Goal: Information Seeking & Learning: Learn about a topic

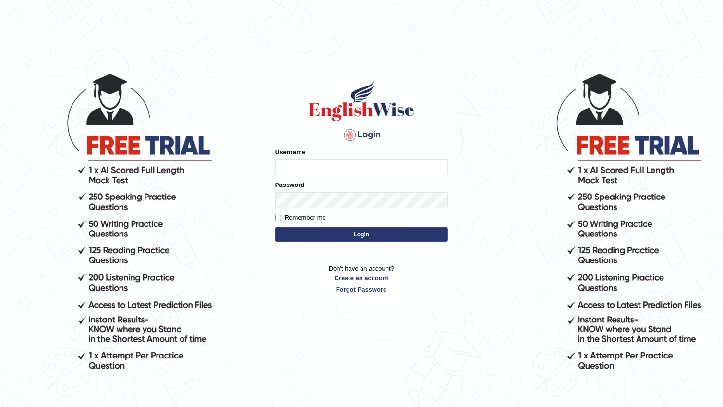
click at [402, 63] on main "Login Please fix the following errors: Username Password Remember me Login Don'…" at bounding box center [362, 172] width 192 height 272
click at [402, 64] on main "Login Please fix the following errors: Username Password Remember me Login Don'…" at bounding box center [362, 172] width 192 height 272
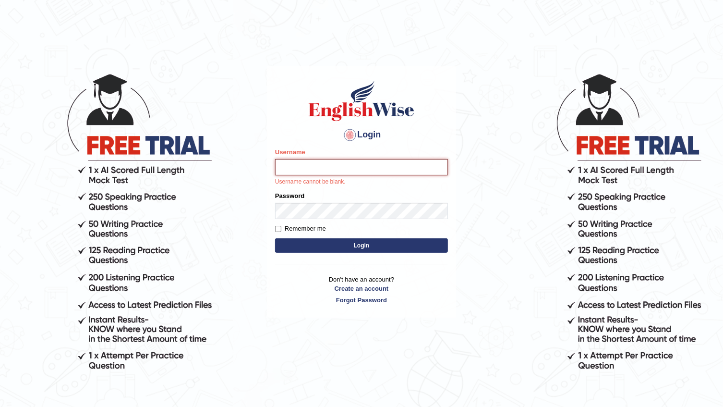
click at [383, 168] on input "Username" at bounding box center [361, 167] width 173 height 16
type input "e"
type input "Hannah_2025"
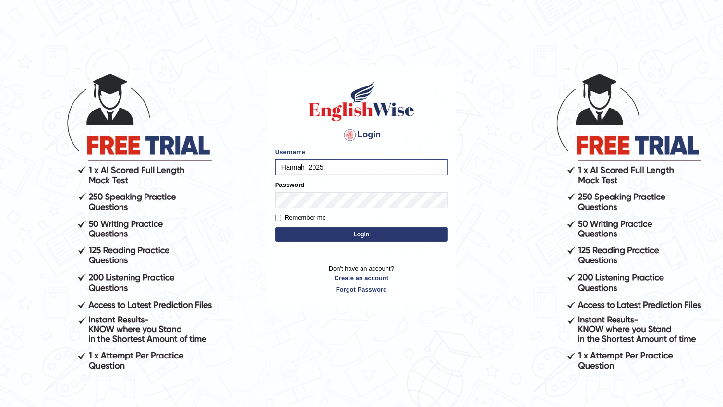
click at [332, 229] on button "Login" at bounding box center [361, 234] width 173 height 14
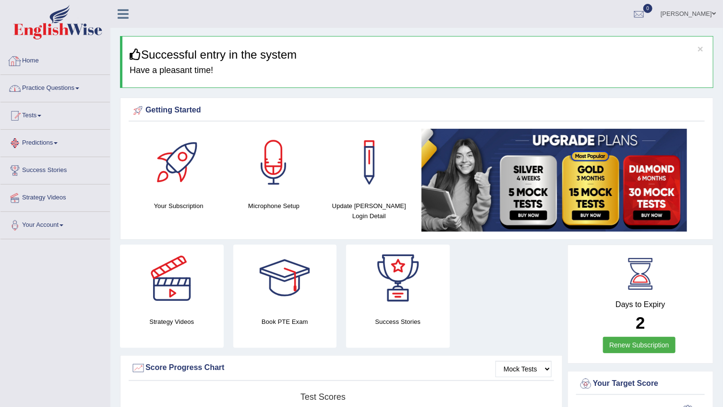
click at [77, 90] on link "Practice Questions" at bounding box center [55, 87] width 110 height 24
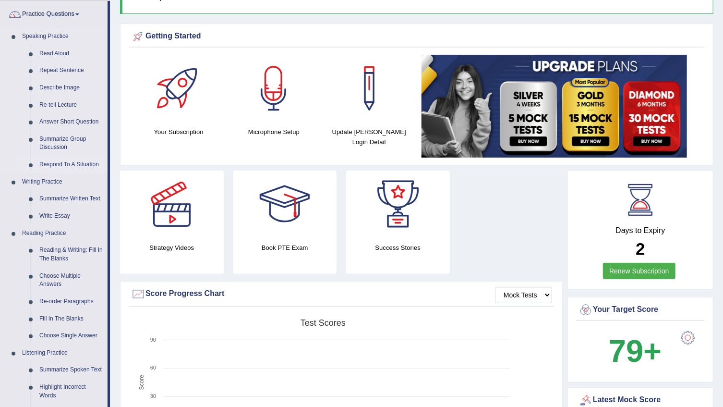
scroll to position [87, 0]
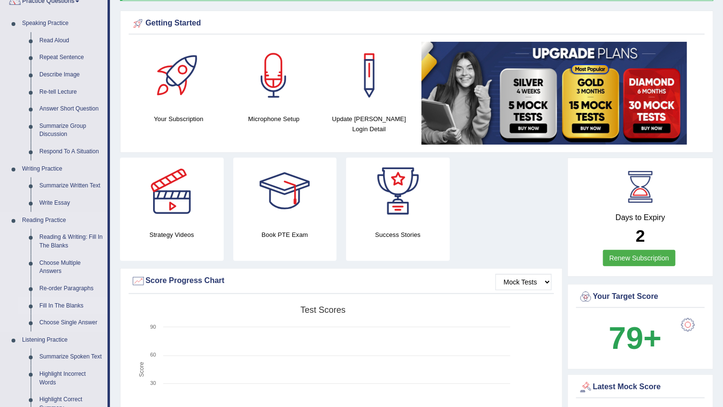
click at [57, 301] on link "Fill In The Blanks" at bounding box center [71, 305] width 73 height 17
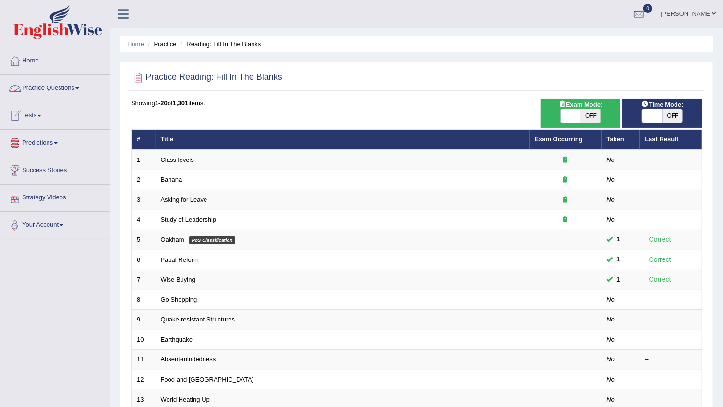
click at [44, 118] on link "Tests" at bounding box center [55, 114] width 110 height 24
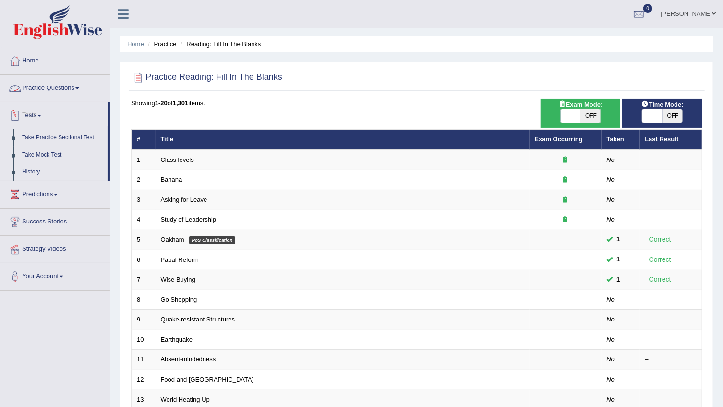
click at [45, 89] on link "Practice Questions" at bounding box center [55, 87] width 110 height 24
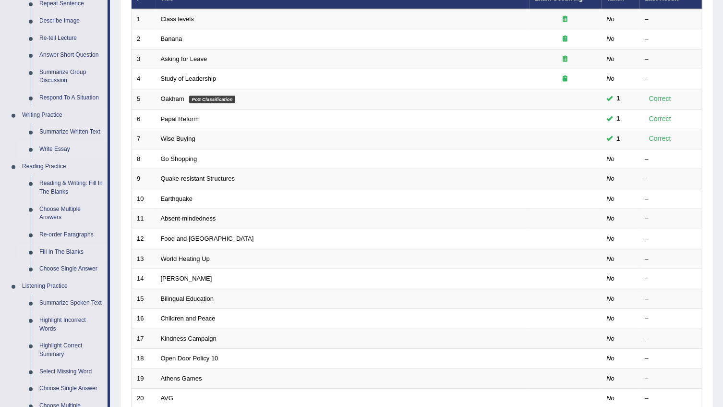
scroll to position [174, 0]
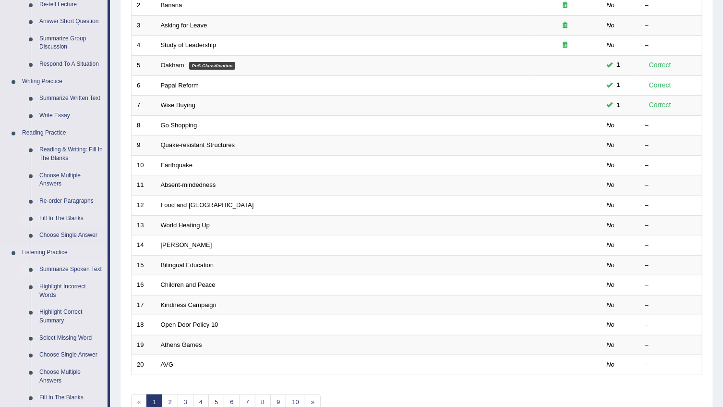
click at [60, 270] on link "Summarize Spoken Text" at bounding box center [71, 269] width 73 height 17
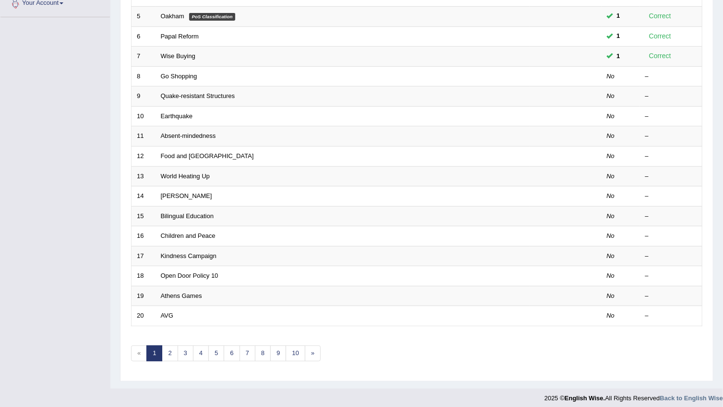
scroll to position [228, 0]
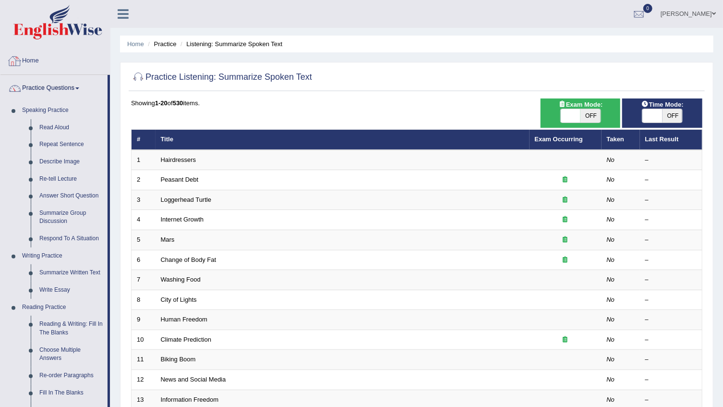
click at [25, 61] on link "Home" at bounding box center [55, 60] width 110 height 24
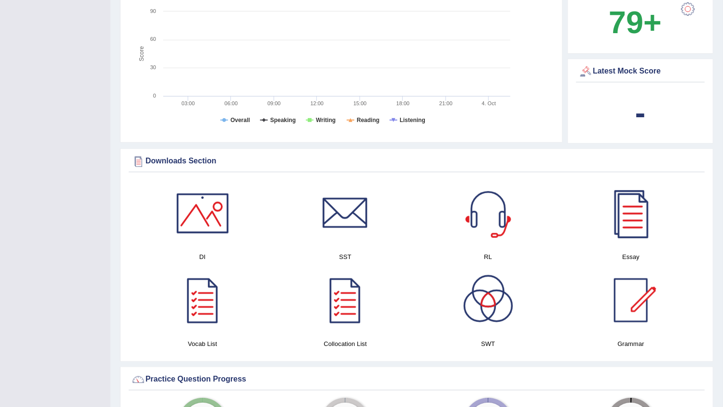
scroll to position [349, 0]
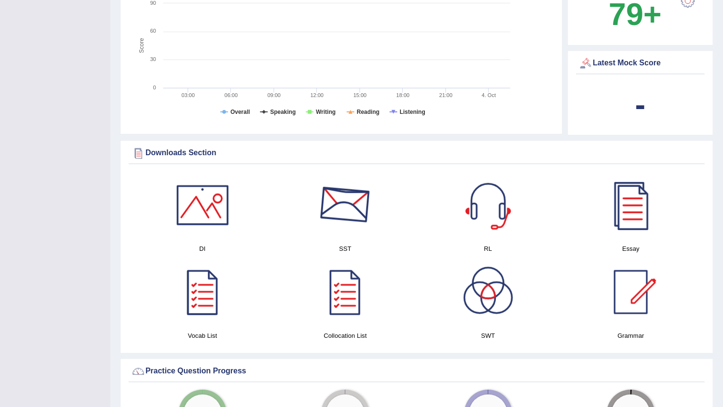
click at [360, 197] on div at bounding box center [345, 204] width 67 height 67
click at [203, 321] on div at bounding box center [202, 291] width 67 height 67
click at [344, 297] on div at bounding box center [345, 291] width 67 height 67
click at [641, 317] on div at bounding box center [631, 291] width 67 height 67
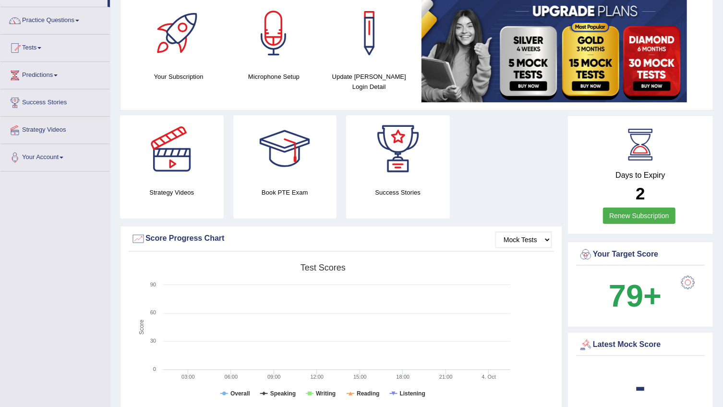
scroll to position [0, 0]
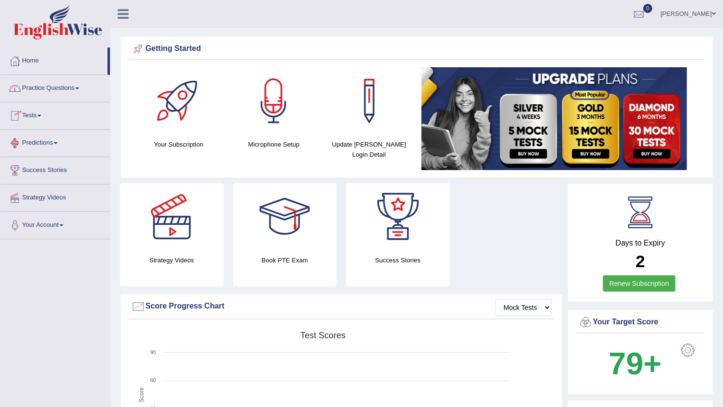
click at [58, 85] on link "Practice Questions" at bounding box center [55, 87] width 110 height 24
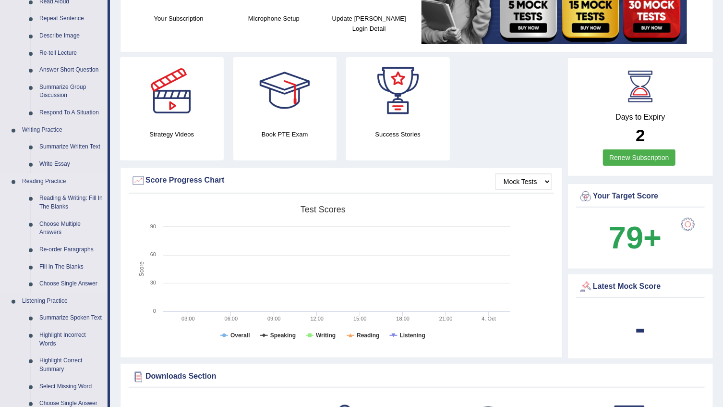
scroll to position [131, 0]
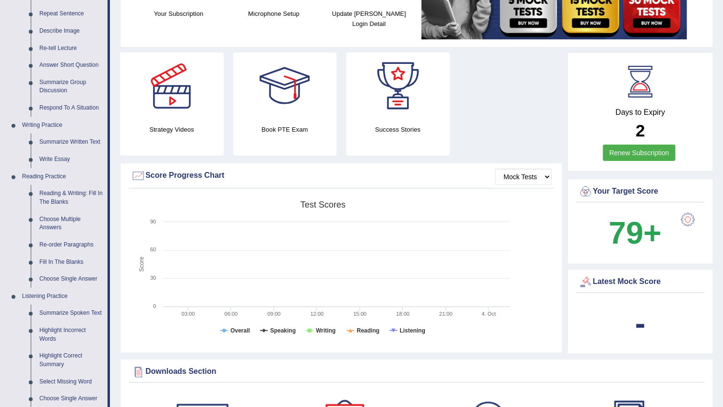
click at [514, 352] on div "Mock Tests Score Progress Chart Created with Highcharts 7.1.2 Score Test scores…" at bounding box center [341, 258] width 443 height 190
click at [65, 243] on link "Re-order Paragraphs" at bounding box center [71, 244] width 73 height 17
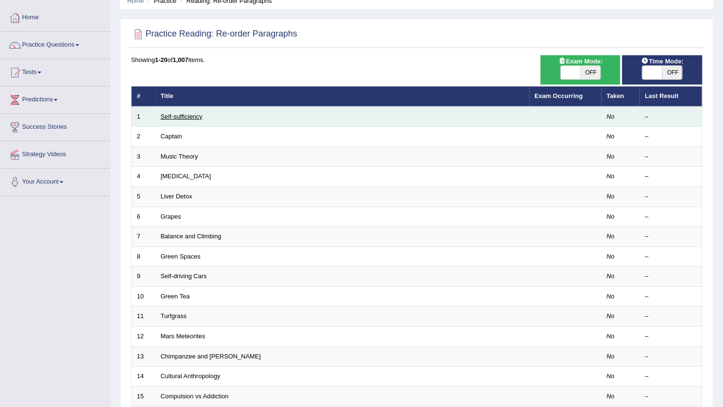
click at [188, 113] on link "Self-sufficiency" at bounding box center [182, 116] width 42 height 7
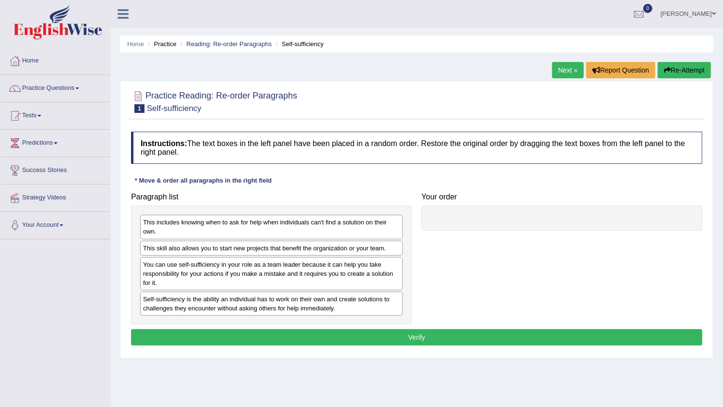
click at [184, 307] on div "Self-sufficiency is the ability an individual has to work on their own and crea…" at bounding box center [271, 304] width 263 height 24
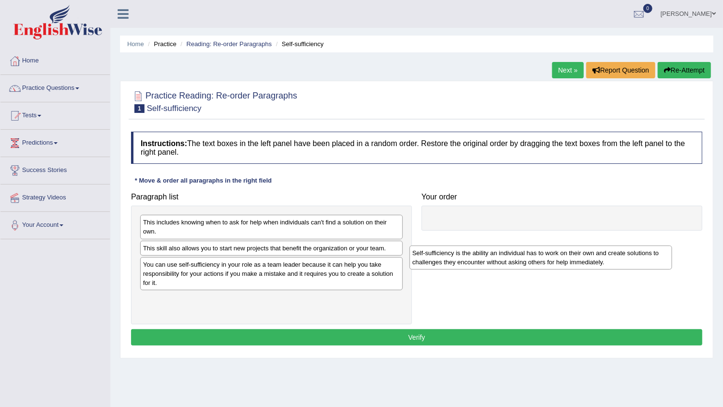
drag, startPoint x: 184, startPoint y: 307, endPoint x: 461, endPoint y: 254, distance: 281.3
click at [454, 261] on div "Self-sufficiency is the ability an individual has to work on their own and crea…" at bounding box center [541, 257] width 263 height 24
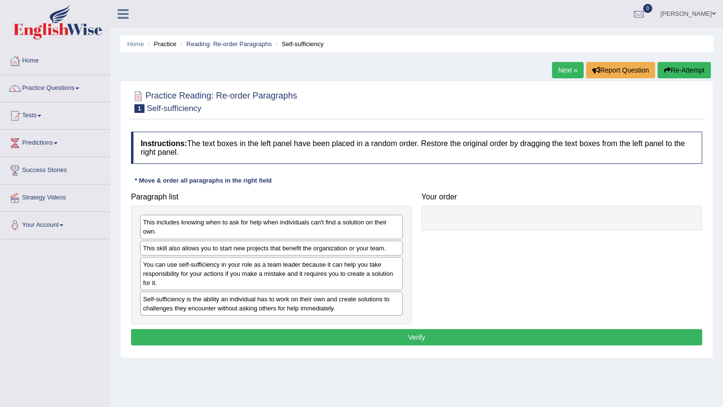
drag, startPoint x: 461, startPoint y: 254, endPoint x: 469, endPoint y: 234, distance: 21.5
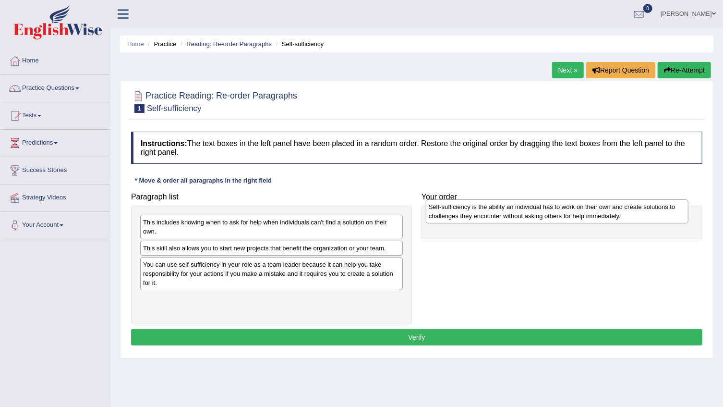
drag, startPoint x: 269, startPoint y: 307, endPoint x: 555, endPoint y: 216, distance: 300.1
click at [555, 216] on div "Self-sufficiency is the ability an individual has to work on their own and crea…" at bounding box center [557, 211] width 263 height 24
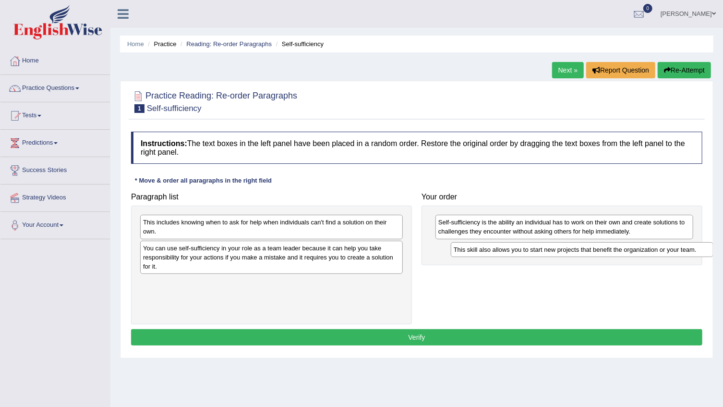
drag, startPoint x: 238, startPoint y: 249, endPoint x: 549, endPoint y: 251, distance: 310.8
click at [549, 251] on div "This skill also allows you to start new projects that benefit the organization …" at bounding box center [582, 249] width 263 height 15
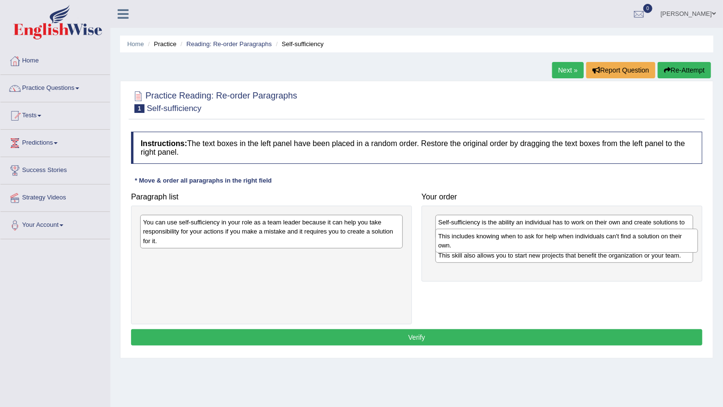
drag, startPoint x: 258, startPoint y: 232, endPoint x: 554, endPoint y: 245, distance: 295.7
click at [554, 245] on div "This includes knowing when to ask for help when individuals can't find a soluti…" at bounding box center [567, 241] width 263 height 24
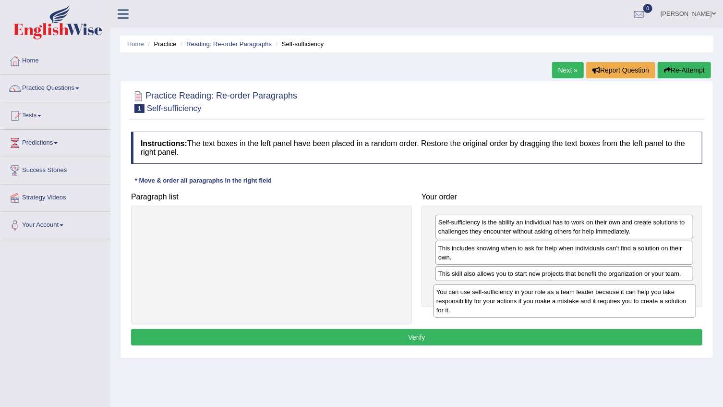
drag, startPoint x: 323, startPoint y: 232, endPoint x: 617, endPoint y: 301, distance: 301.6
click at [617, 301] on div "You can use self-sufficiency in your role as a team leader because it can help …" at bounding box center [565, 300] width 263 height 33
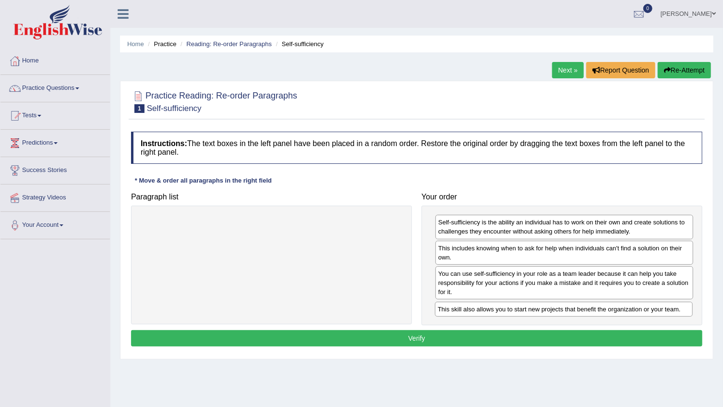
drag, startPoint x: 500, startPoint y: 274, endPoint x: 499, endPoint y: 310, distance: 36.0
click at [499, 310] on div "This skill also allows you to start new projects that benefit the organization …" at bounding box center [564, 309] width 258 height 15
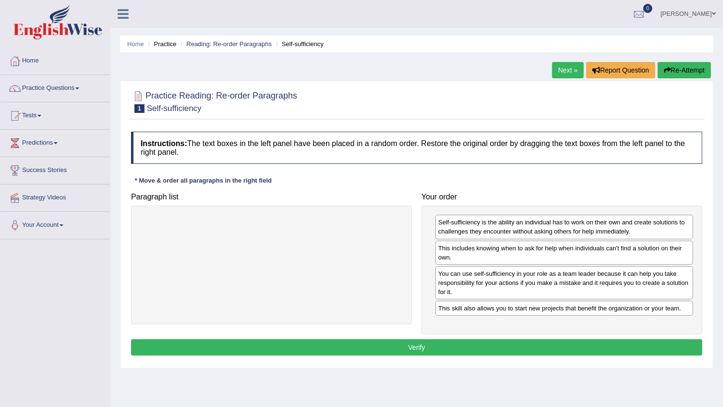
click at [416, 345] on button "Verify" at bounding box center [417, 347] width 572 height 16
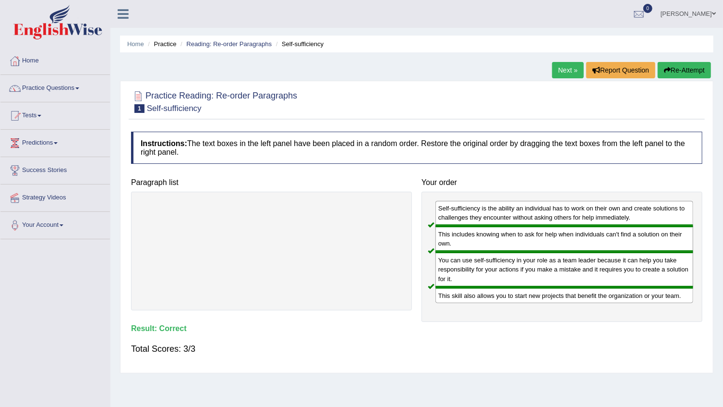
click at [556, 72] on link "Next »" at bounding box center [568, 70] width 32 height 16
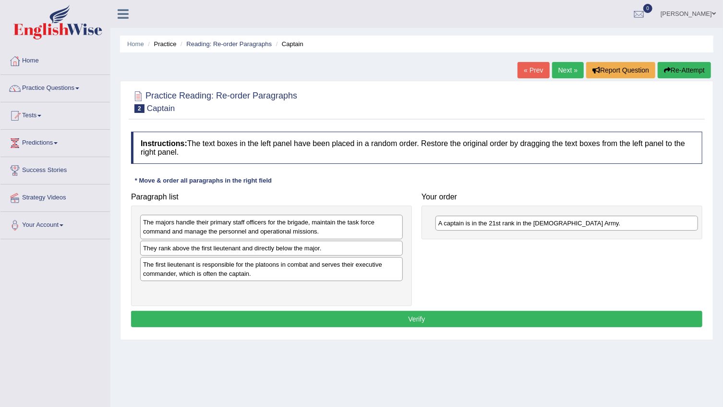
drag, startPoint x: 223, startPoint y: 249, endPoint x: 519, endPoint y: 224, distance: 296.4
click at [519, 224] on div "A captain is in the 21st rank in the US Army." at bounding box center [567, 223] width 263 height 15
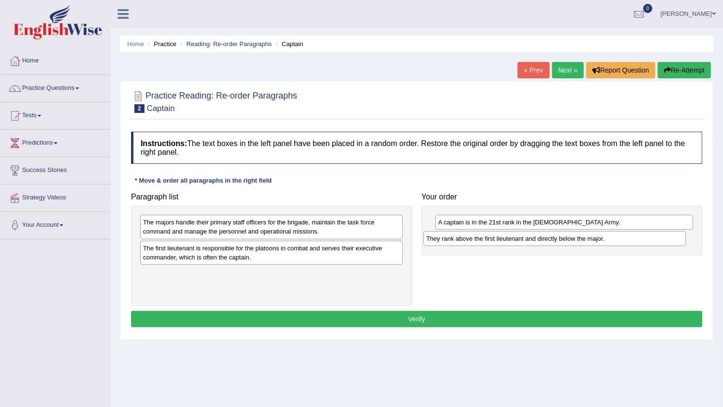
drag, startPoint x: 204, startPoint y: 252, endPoint x: 488, endPoint y: 243, distance: 283.5
click at [488, 243] on div "They rank above the first lieutenant and directly below the major." at bounding box center [555, 238] width 263 height 15
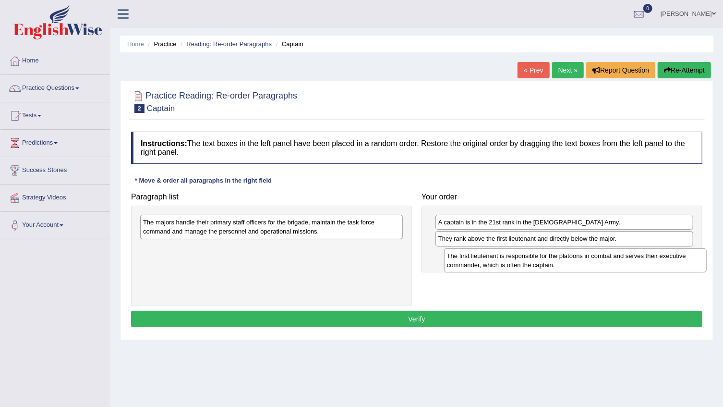
drag, startPoint x: 262, startPoint y: 256, endPoint x: 563, endPoint y: 264, distance: 301.7
click at [564, 264] on div "The first lieutenant is responsible for the platoons in combat and serves their…" at bounding box center [575, 260] width 263 height 24
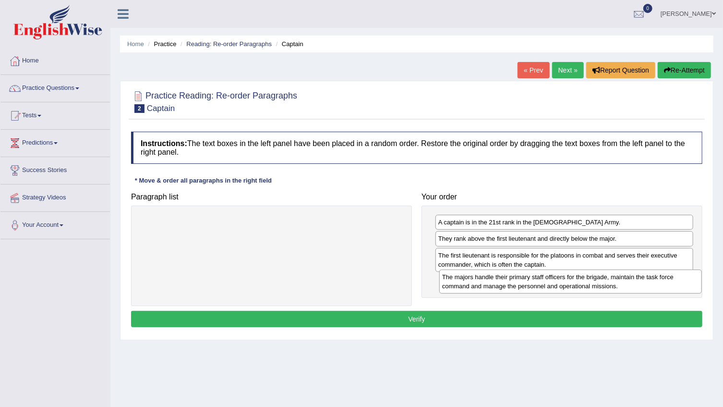
drag, startPoint x: 303, startPoint y: 230, endPoint x: 601, endPoint y: 284, distance: 303.2
click at [601, 284] on div "The majors handle their primary staff officers for the brigade, maintain the ta…" at bounding box center [570, 281] width 263 height 24
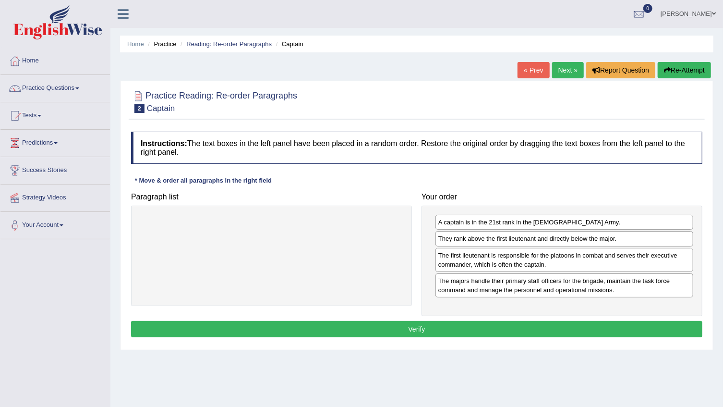
click at [419, 332] on button "Verify" at bounding box center [417, 329] width 572 height 16
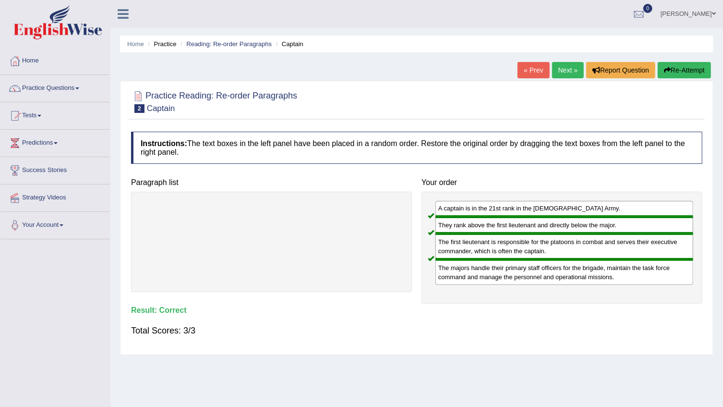
click at [561, 67] on link "Next »" at bounding box center [568, 70] width 32 height 16
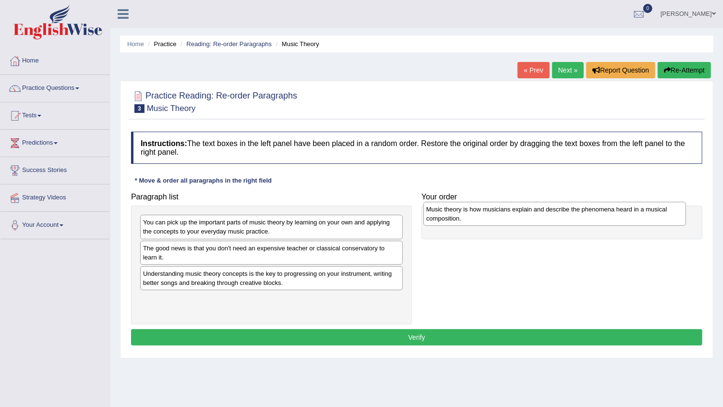
drag, startPoint x: 263, startPoint y: 279, endPoint x: 546, endPoint y: 215, distance: 290.5
click at [546, 215] on div "Music theory is how musicians explain and describe the phenomena heard in a mus…" at bounding box center [555, 214] width 263 height 24
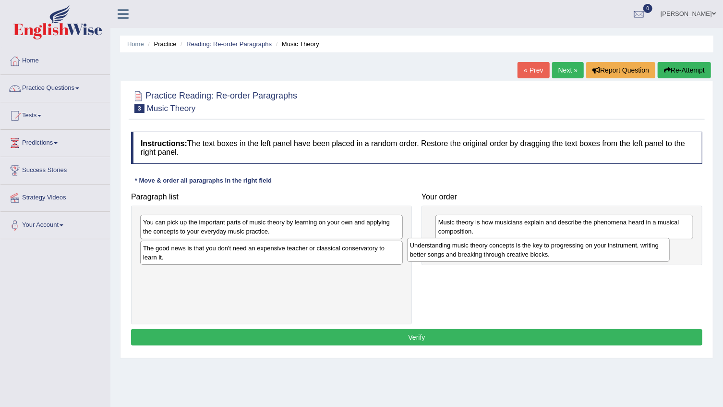
drag, startPoint x: 251, startPoint y: 285, endPoint x: 524, endPoint y: 257, distance: 274.2
click at [524, 257] on div "Understanding music theory concepts is the key to progressing on your instrumen…" at bounding box center [538, 250] width 263 height 24
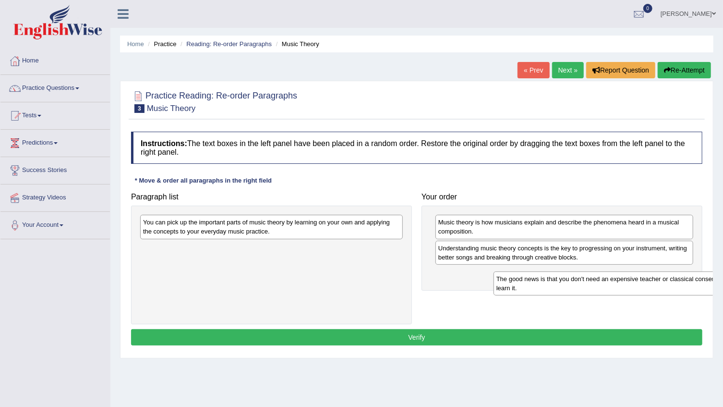
drag, startPoint x: 220, startPoint y: 260, endPoint x: 536, endPoint y: 292, distance: 317.6
click at [565, 292] on div "The good news is that you don't need an expensive teacher or classical conserva…" at bounding box center [625, 283] width 263 height 24
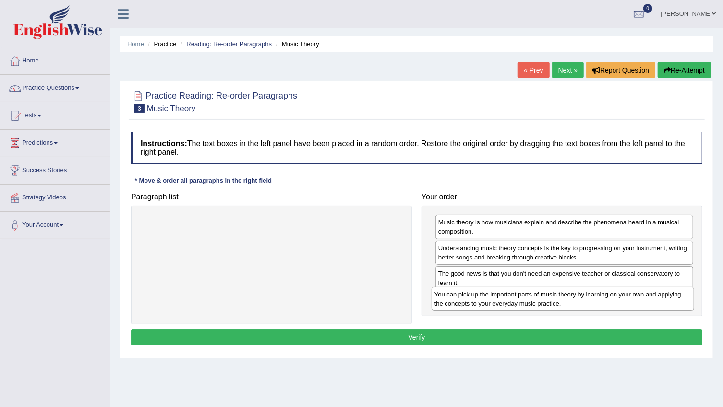
drag, startPoint x: 244, startPoint y: 232, endPoint x: 537, endPoint y: 304, distance: 300.8
click at [537, 304] on div "You can pick up the important parts of music theory by learning on your own and…" at bounding box center [563, 299] width 263 height 24
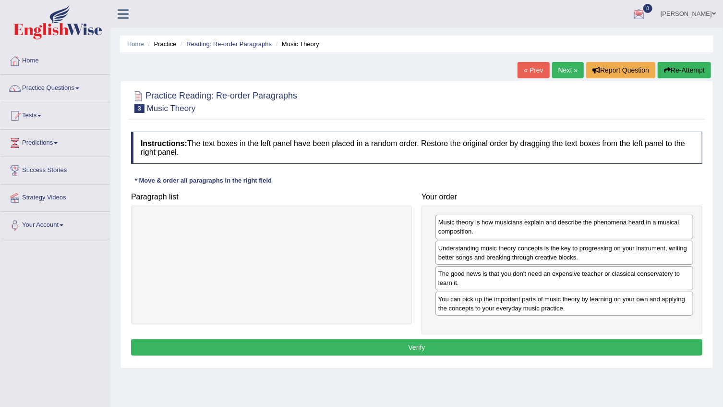
click at [417, 345] on button "Verify" at bounding box center [417, 347] width 572 height 16
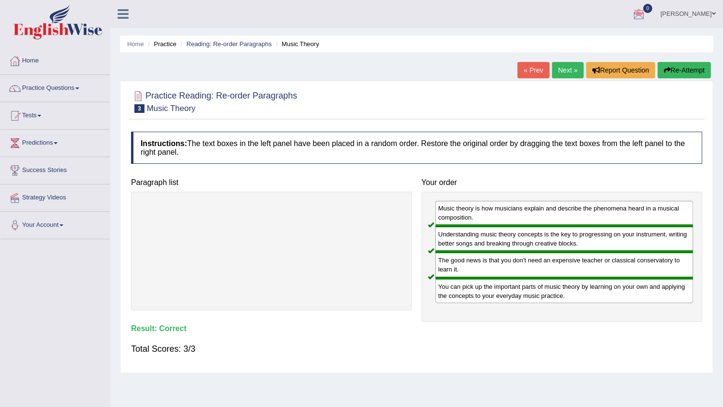
click at [568, 73] on link "Next »" at bounding box center [568, 70] width 32 height 16
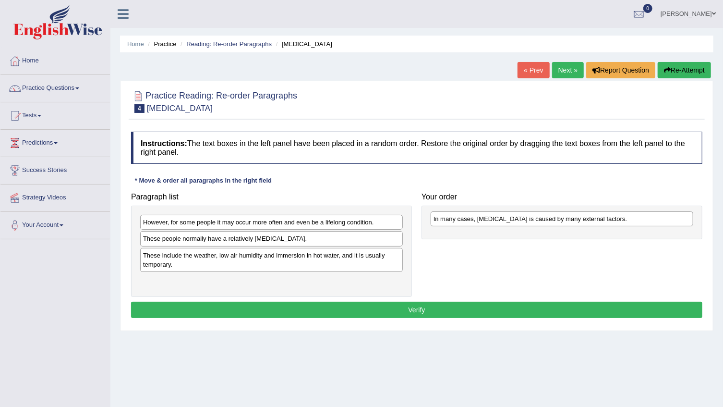
drag, startPoint x: 183, startPoint y: 239, endPoint x: 473, endPoint y: 220, distance: 291.3
click at [473, 220] on div "In many cases, dry skin is caused by many external factors." at bounding box center [562, 218] width 263 height 15
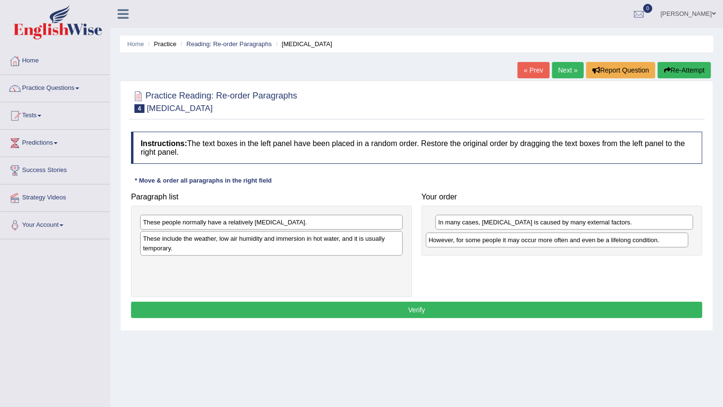
drag, startPoint x: 293, startPoint y: 225, endPoint x: 579, endPoint y: 243, distance: 286.3
click at [579, 243] on div "However, for some people it may occur more often and even be a lifelong conditi…" at bounding box center [557, 239] width 263 height 15
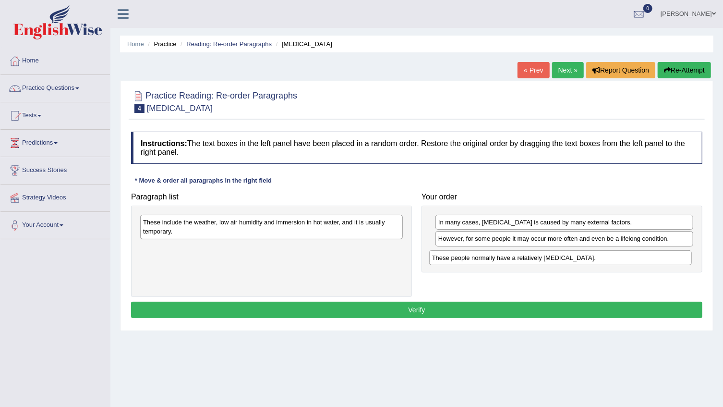
drag, startPoint x: 187, startPoint y: 225, endPoint x: 476, endPoint y: 260, distance: 291.3
click at [476, 260] on div "These people normally have a relatively sensitive skin." at bounding box center [560, 257] width 263 height 15
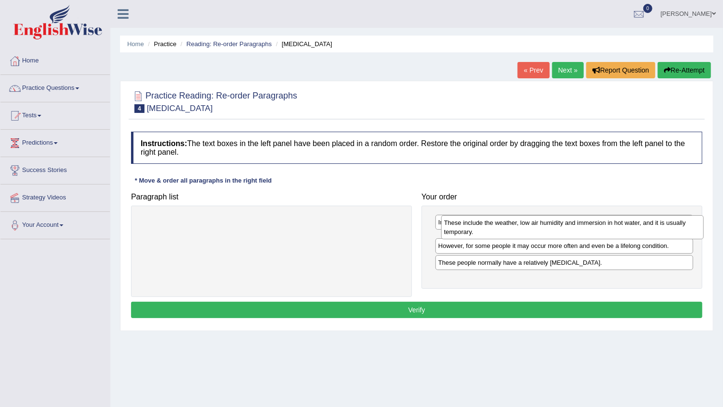
drag, startPoint x: 187, startPoint y: 232, endPoint x: 488, endPoint y: 232, distance: 301.2
click at [488, 232] on div "These include the weather, low air humidity and immersion in hot water, and it …" at bounding box center [572, 227] width 263 height 24
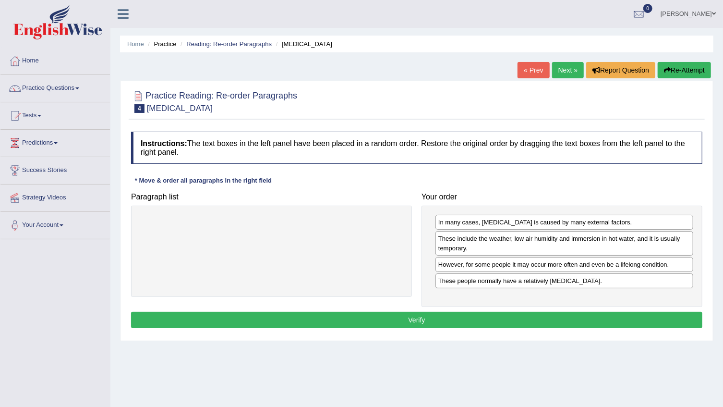
click at [486, 317] on button "Verify" at bounding box center [417, 320] width 572 height 16
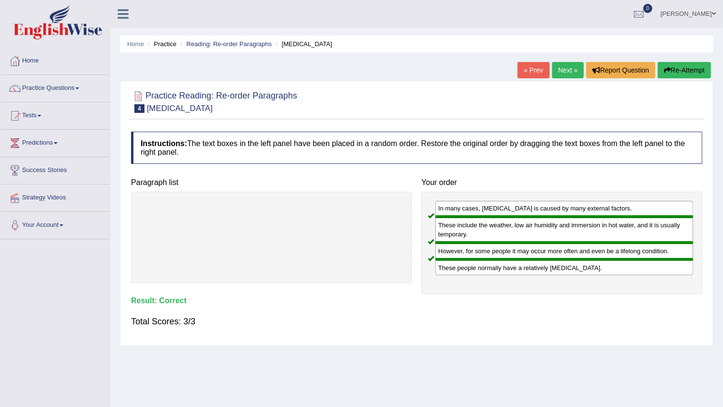
click at [559, 74] on link "Next »" at bounding box center [568, 70] width 32 height 16
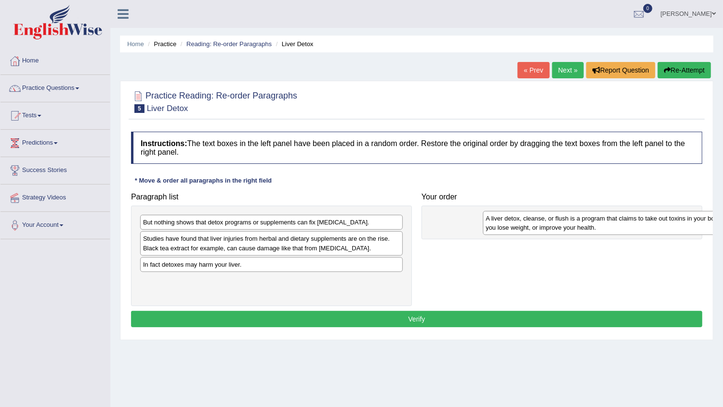
drag, startPoint x: 161, startPoint y: 244, endPoint x: 505, endPoint y: 224, distance: 344.5
click at [505, 224] on div "A liver detox, cleanse, or flush is a program that claims to take out toxins in…" at bounding box center [614, 223] width 263 height 24
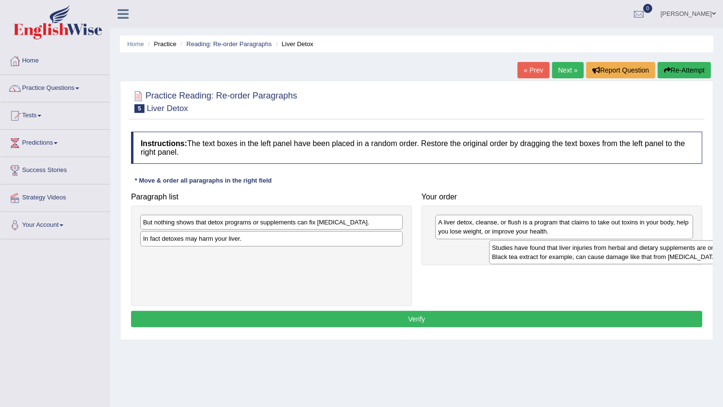
drag, startPoint x: 295, startPoint y: 244, endPoint x: 645, endPoint y: 253, distance: 349.3
click at [645, 253] on div "Studies have found that liver injuries from herbal and dietary supplements are …" at bounding box center [620, 252] width 263 height 24
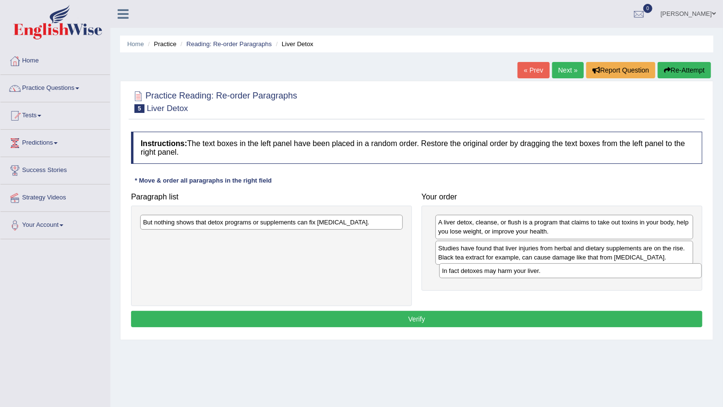
drag, startPoint x: 261, startPoint y: 238, endPoint x: 561, endPoint y: 270, distance: 301.0
click at [561, 270] on div "In fact detoxes may harm your liver." at bounding box center [570, 270] width 263 height 15
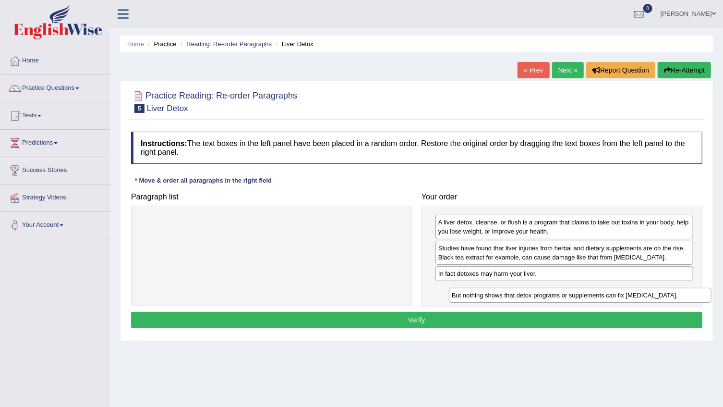
drag, startPoint x: 219, startPoint y: 226, endPoint x: 526, endPoint y: 303, distance: 316.7
click at [526, 303] on div "But nothing shows that detox programs or supplements can fix liver damage." at bounding box center [580, 295] width 263 height 15
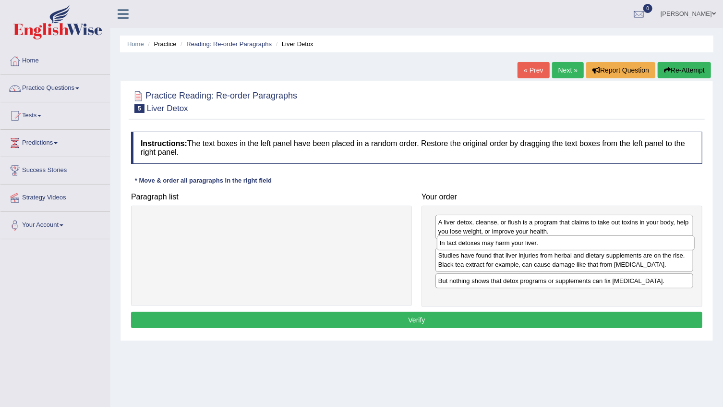
drag, startPoint x: 463, startPoint y: 273, endPoint x: 465, endPoint y: 243, distance: 30.3
click at [465, 243] on div "In fact detoxes may harm your liver." at bounding box center [566, 242] width 258 height 15
drag, startPoint x: 461, startPoint y: 250, endPoint x: 461, endPoint y: 269, distance: 19.7
click at [461, 269] on div "In fact detoxes may harm your liver." at bounding box center [565, 267] width 258 height 15
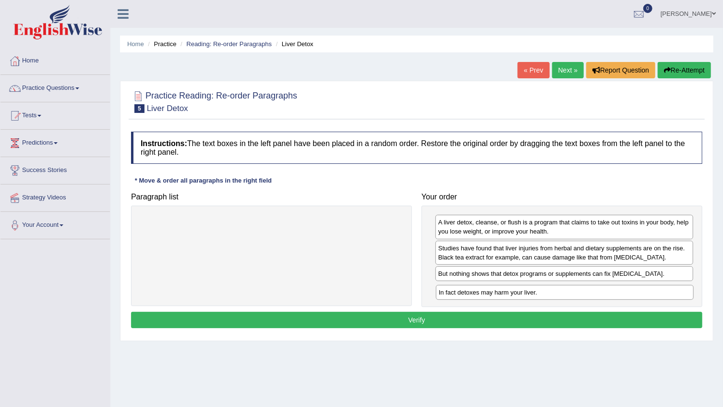
drag, startPoint x: 448, startPoint y: 274, endPoint x: 449, endPoint y: 293, distance: 19.2
click at [449, 293] on div "In fact detoxes may harm your liver." at bounding box center [565, 292] width 258 height 15
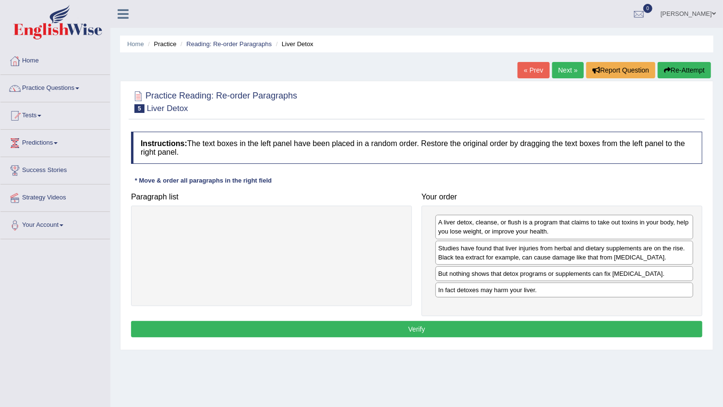
click at [451, 329] on button "Verify" at bounding box center [417, 329] width 572 height 16
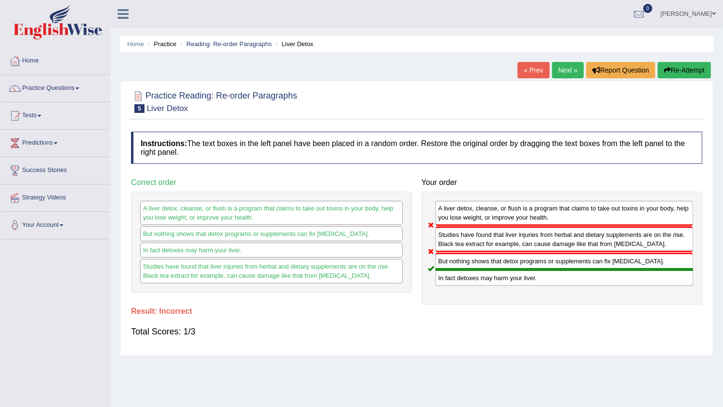
click at [564, 71] on link "Next »" at bounding box center [568, 70] width 32 height 16
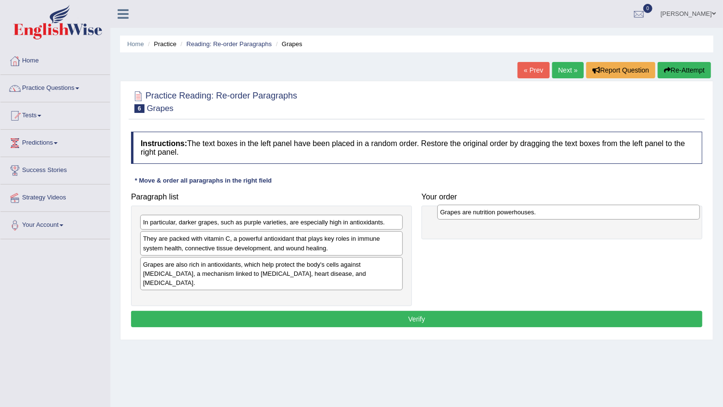
drag, startPoint x: 183, startPoint y: 222, endPoint x: 480, endPoint y: 212, distance: 297.5
click at [480, 212] on div "Grapes are nutrition powerhouses." at bounding box center [569, 212] width 263 height 15
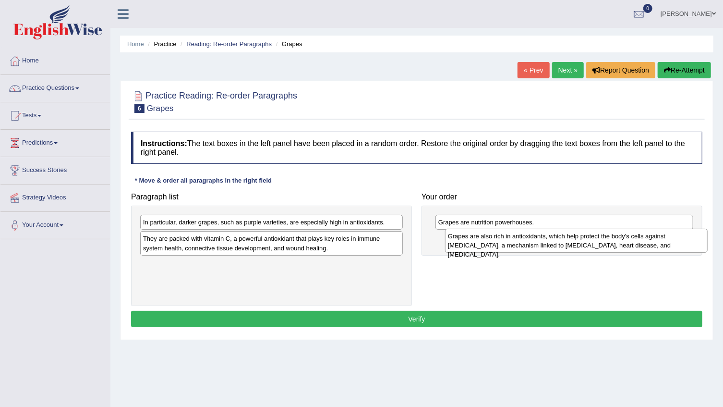
drag, startPoint x: 205, startPoint y: 269, endPoint x: 514, endPoint y: 241, distance: 310.2
click at [514, 241] on div "Grapes are also rich in antioxidants, which help protect the body's cells again…" at bounding box center [576, 241] width 263 height 24
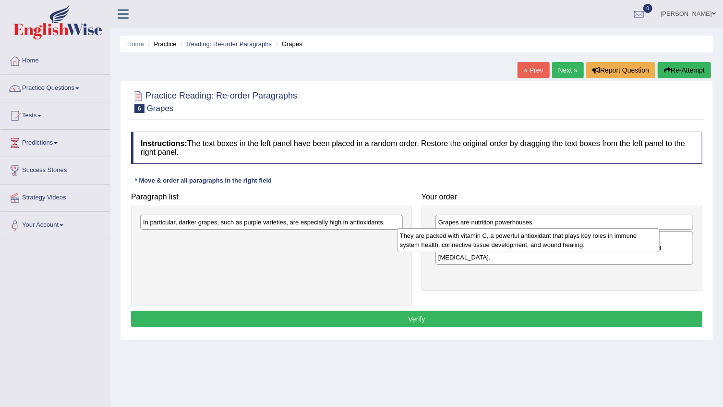
drag, startPoint x: 284, startPoint y: 248, endPoint x: 541, endPoint y: 245, distance: 257.0
click at [541, 245] on div "They are packed with vitamin C, a powerful antioxidant that plays key roles in …" at bounding box center [528, 240] width 263 height 24
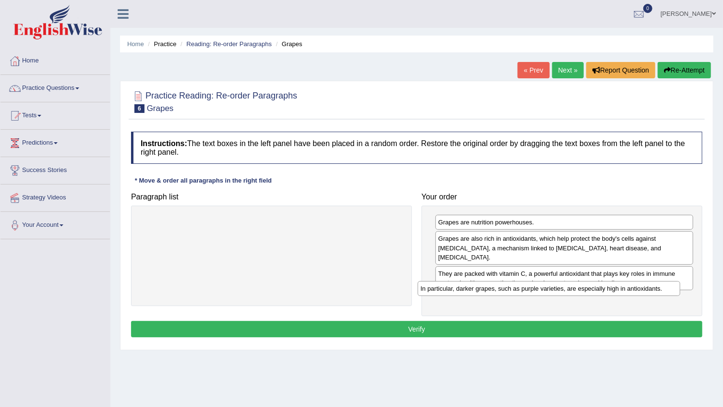
drag, startPoint x: 265, startPoint y: 226, endPoint x: 540, endPoint y: 289, distance: 282.3
click at [540, 289] on div "In particular, darker grapes, such as purple varieties, are especially high in …" at bounding box center [549, 288] width 263 height 15
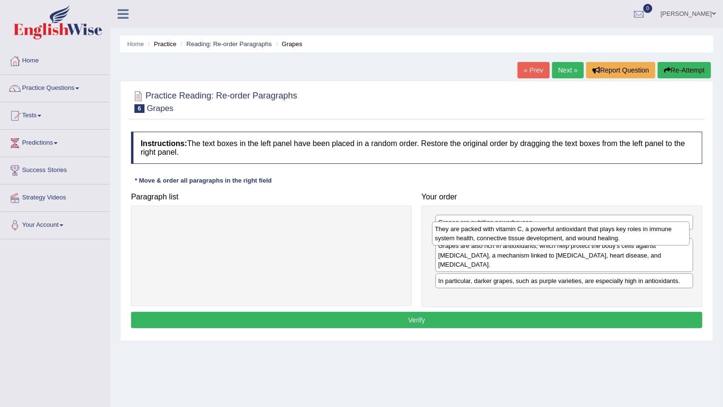
drag, startPoint x: 484, startPoint y: 276, endPoint x: 481, endPoint y: 241, distance: 35.2
click at [481, 241] on div "They are packed with vitamin C, a powerful antioxidant that plays key roles in …" at bounding box center [561, 233] width 258 height 24
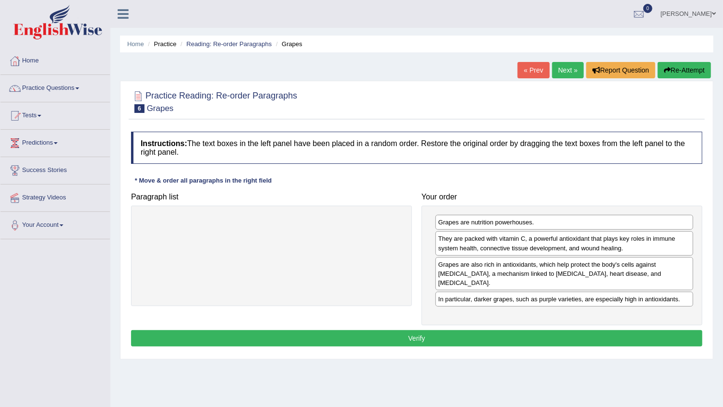
click at [438, 330] on button "Verify" at bounding box center [417, 338] width 572 height 16
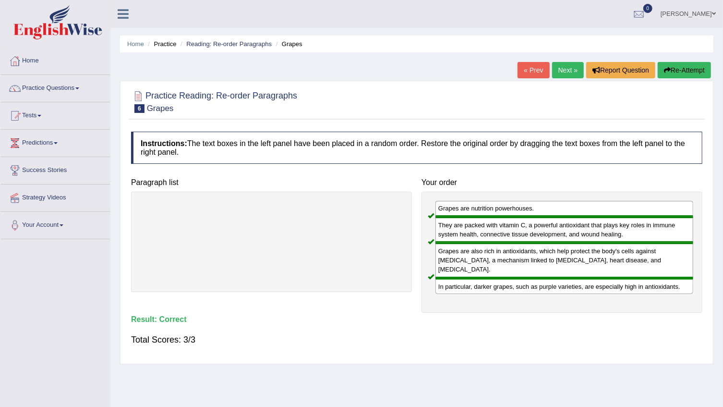
click at [557, 73] on link "Next »" at bounding box center [568, 70] width 32 height 16
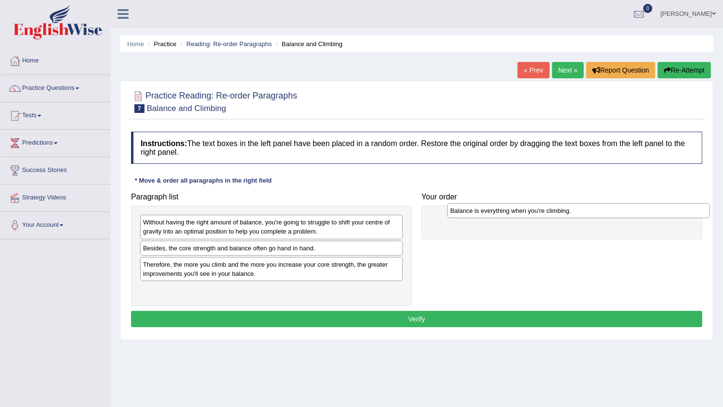
drag, startPoint x: 227, startPoint y: 250, endPoint x: 534, endPoint y: 213, distance: 309.6
click at [534, 213] on div "Balance is everything when you're climbing." at bounding box center [579, 210] width 263 height 15
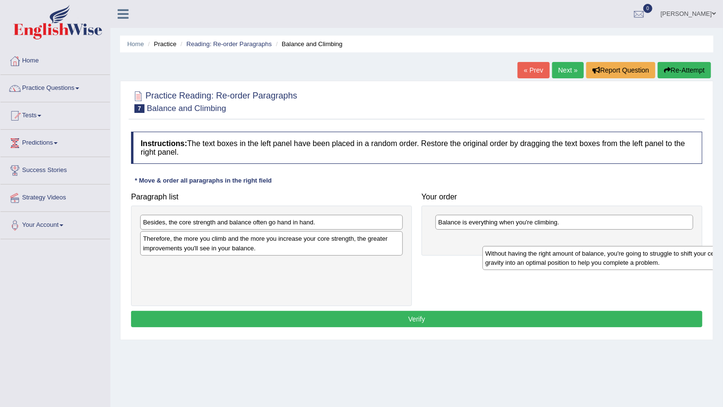
drag, startPoint x: 242, startPoint y: 226, endPoint x: 508, endPoint y: 222, distance: 266.1
click at [508, 246] on div "Without having the right amount of balance, you're going to struggle to shift y…" at bounding box center [614, 258] width 263 height 24
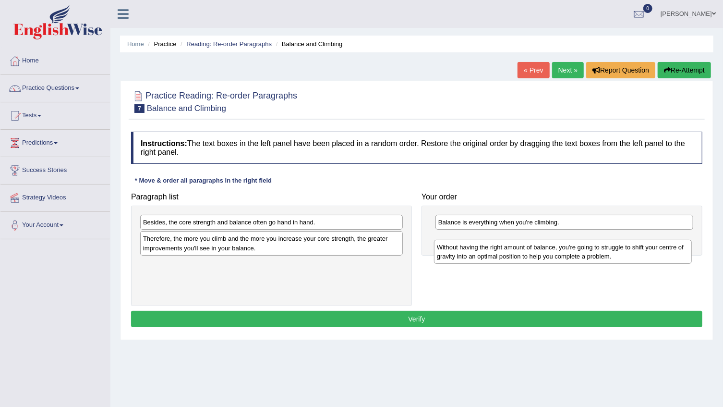
drag, startPoint x: 505, startPoint y: 227, endPoint x: 503, endPoint y: 252, distance: 25.0
click at [503, 252] on div "Without having the right amount of balance, you're going to struggle to shift y…" at bounding box center [563, 252] width 258 height 24
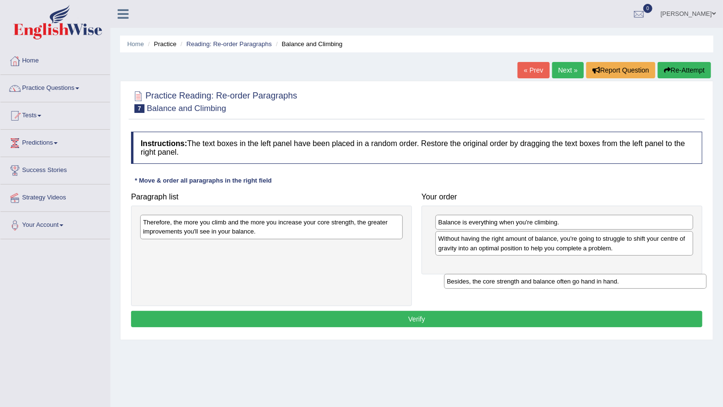
drag, startPoint x: 239, startPoint y: 222, endPoint x: 564, endPoint y: 266, distance: 328.1
click at [564, 274] on div "Besides, the core strength and balance often go hand in hand." at bounding box center [575, 281] width 263 height 15
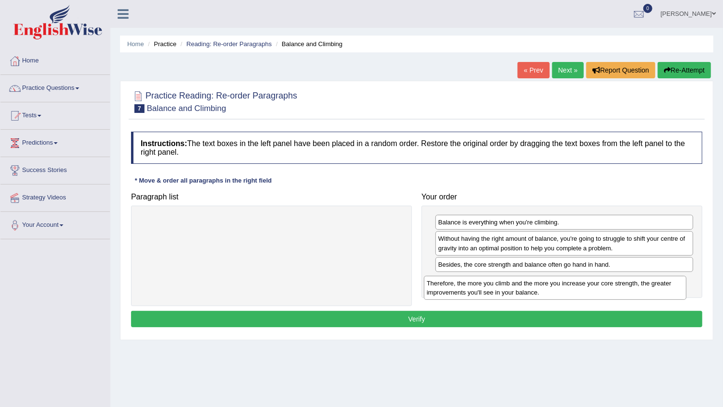
drag, startPoint x: 231, startPoint y: 234, endPoint x: 515, endPoint y: 295, distance: 290.3
click at [515, 295] on div "Therefore, the more you climb and the more you increase your core strength, the…" at bounding box center [555, 288] width 263 height 24
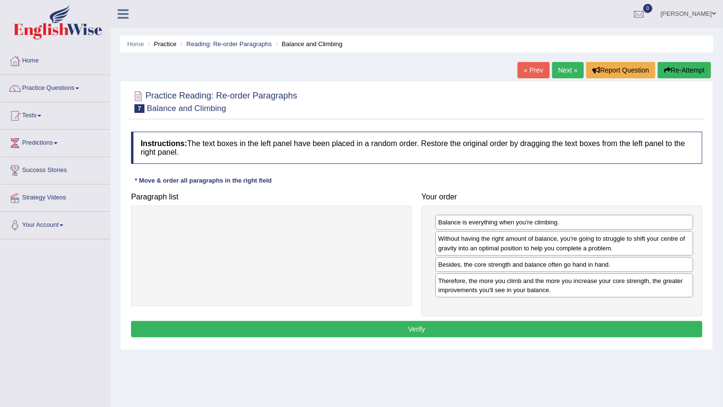
click at [404, 328] on button "Verify" at bounding box center [417, 329] width 572 height 16
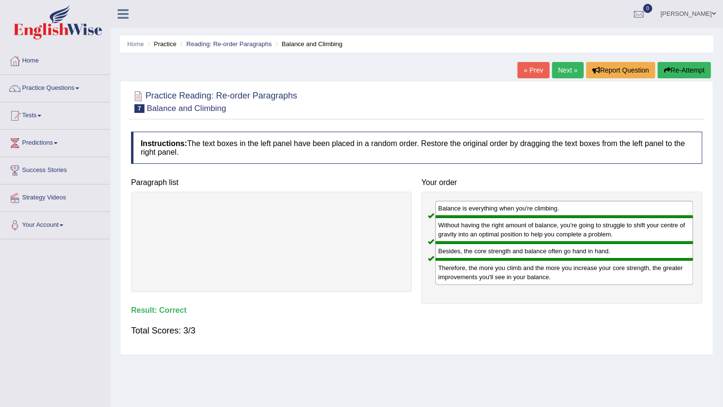
click at [559, 71] on link "Next »" at bounding box center [568, 70] width 32 height 16
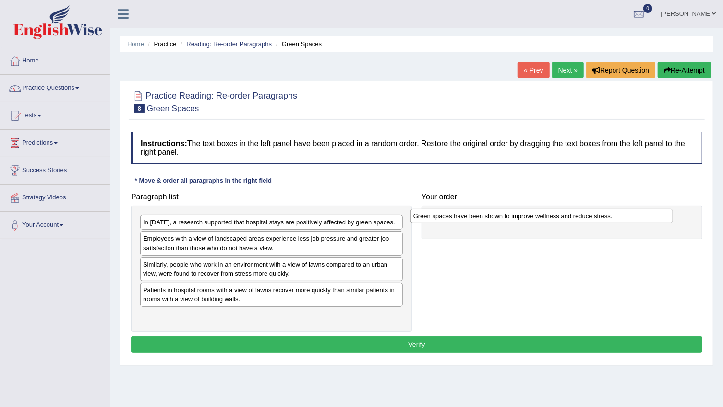
drag, startPoint x: 218, startPoint y: 290, endPoint x: 488, endPoint y: 217, distance: 280.2
click at [488, 217] on div "Green spaces have been shown to improve wellness and reduce stress." at bounding box center [542, 215] width 263 height 15
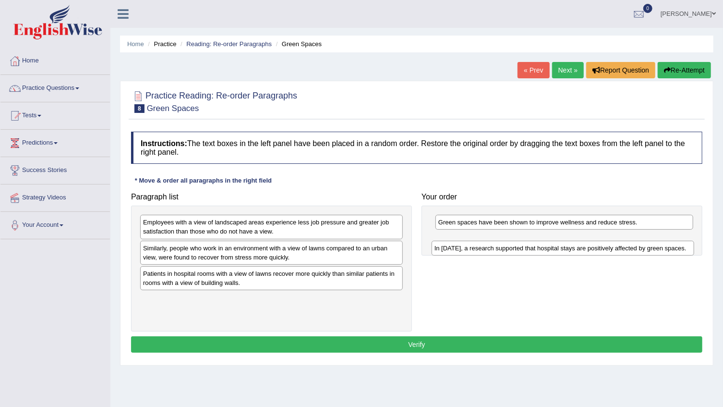
drag, startPoint x: 282, startPoint y: 227, endPoint x: 574, endPoint y: 253, distance: 292.7
click at [574, 253] on div "In 2002, a research supported that hospital stays are positively affected by gr…" at bounding box center [563, 248] width 263 height 15
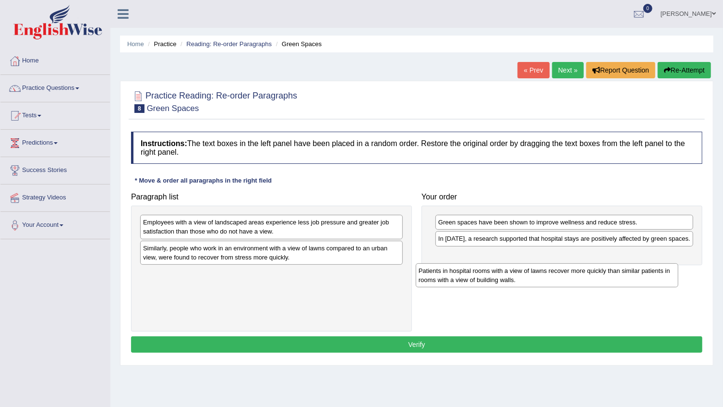
drag, startPoint x: 219, startPoint y: 285, endPoint x: 509, endPoint y: 280, distance: 290.1
click at [509, 280] on div "Patients in hospital rooms with a view of lawns recover more quickly than simil…" at bounding box center [547, 275] width 263 height 24
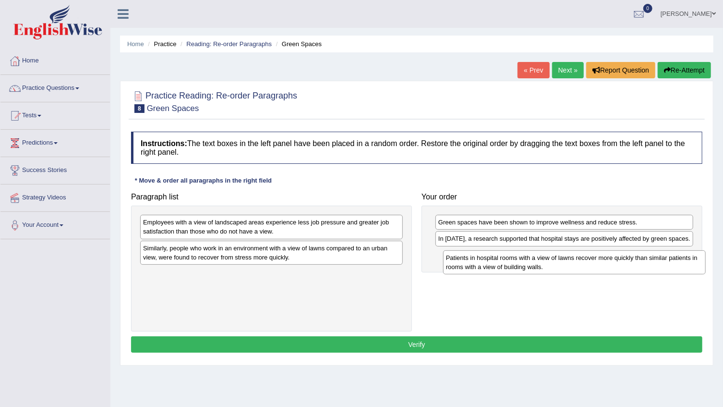
drag, startPoint x: 246, startPoint y: 273, endPoint x: 546, endPoint y: 256, distance: 300.6
click at [547, 257] on div "Patients in hospital rooms with a view of lawns recover more quickly than simil…" at bounding box center [574, 262] width 263 height 24
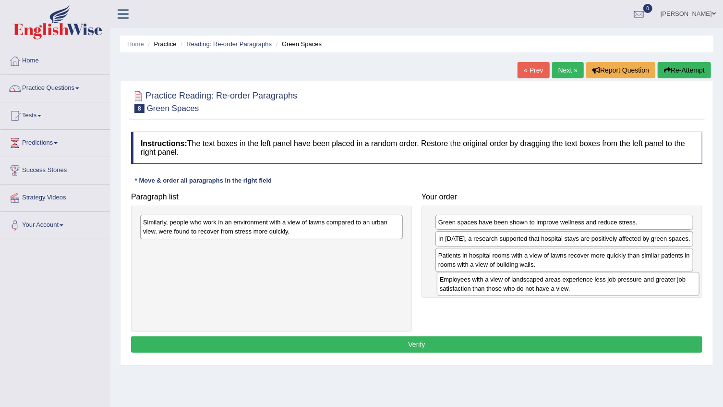
drag, startPoint x: 188, startPoint y: 232, endPoint x: 485, endPoint y: 290, distance: 302.3
click at [485, 290] on div "Employees with a view of landscaped areas experience less job pressure and grea…" at bounding box center [568, 284] width 263 height 24
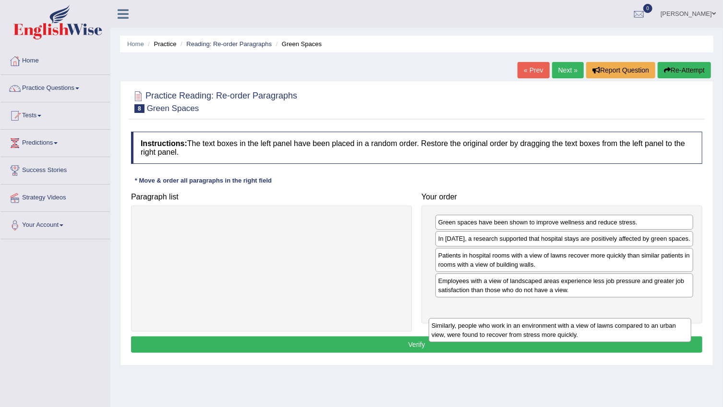
drag, startPoint x: 287, startPoint y: 230, endPoint x: 569, endPoint y: 329, distance: 298.6
click at [569, 329] on div "Similarly, people who work in an environment with a view of lawns compared to a…" at bounding box center [560, 330] width 263 height 24
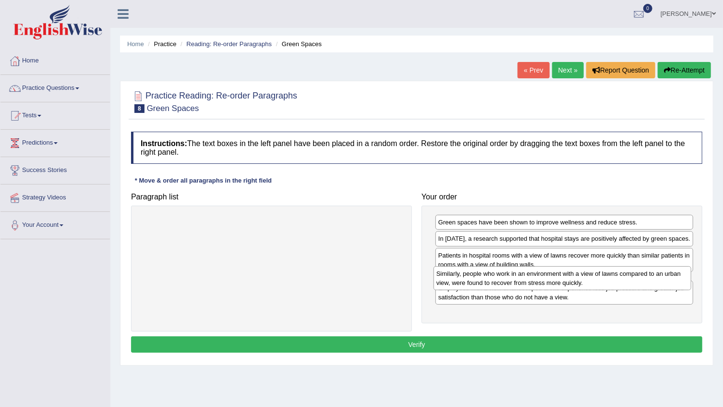
drag, startPoint x: 511, startPoint y: 316, endPoint x: 509, endPoint y: 280, distance: 36.1
click at [509, 280] on div "Similarly, people who work in an environment with a view of lawns compared to a…" at bounding box center [563, 278] width 258 height 24
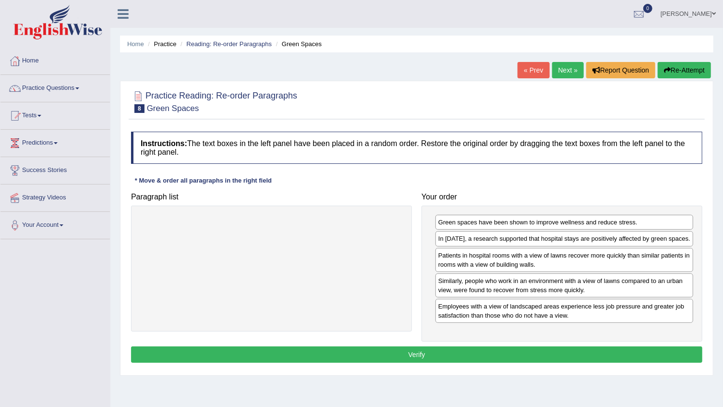
click at [422, 357] on button "Verify" at bounding box center [417, 354] width 572 height 16
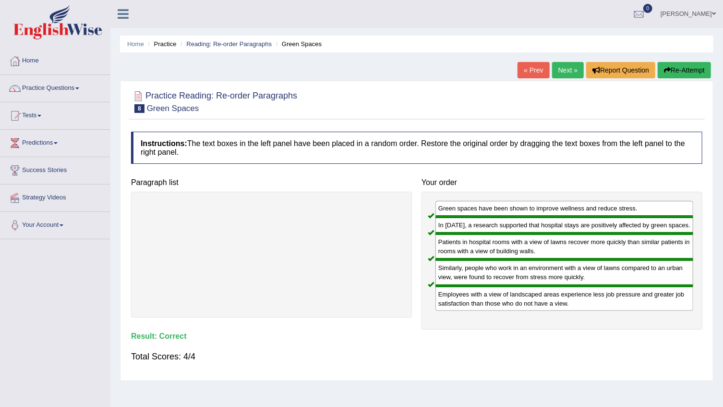
click at [560, 69] on link "Next »" at bounding box center [568, 70] width 32 height 16
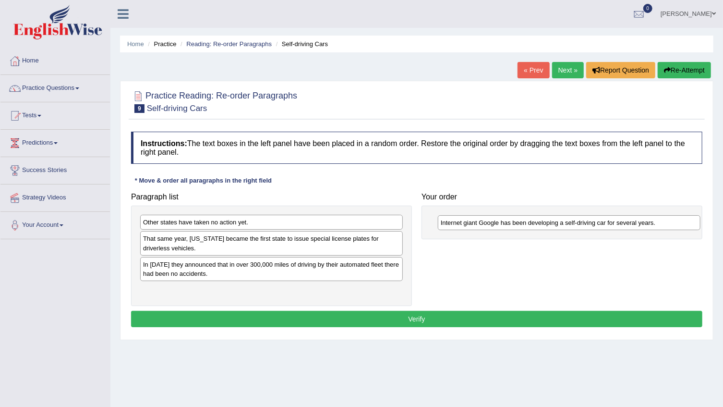
drag, startPoint x: 216, startPoint y: 269, endPoint x: 513, endPoint y: 228, distance: 300.6
click at [513, 228] on div "Internet giant Google has been developing a self-driving car for several years." at bounding box center [569, 222] width 263 height 15
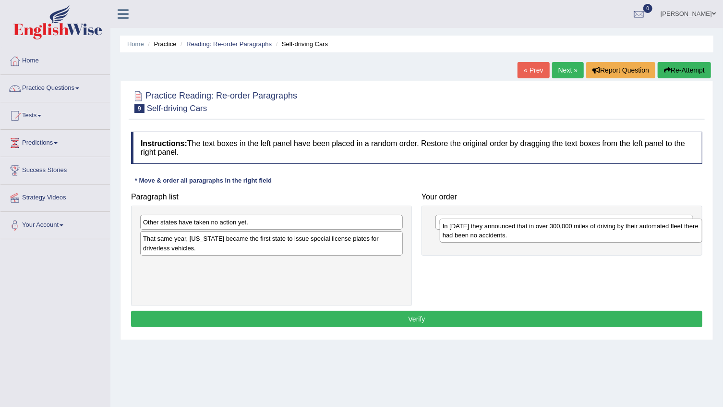
drag, startPoint x: 256, startPoint y: 278, endPoint x: 556, endPoint y: 240, distance: 302.1
click at [556, 240] on div "In [DATE] they announced that in over 300,000 miles of driving by their automat…" at bounding box center [571, 231] width 263 height 24
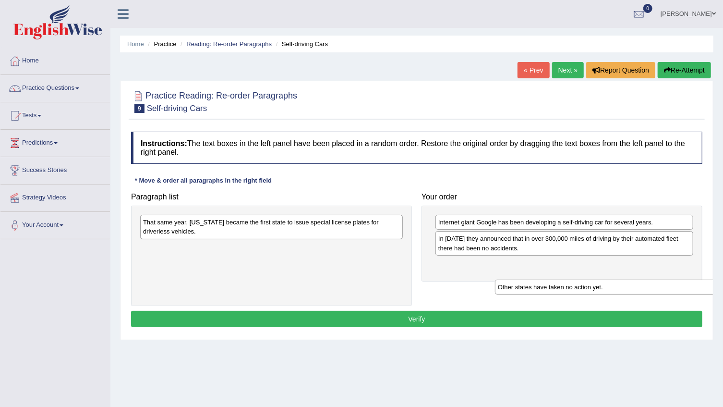
drag, startPoint x: 204, startPoint y: 223, endPoint x: 560, endPoint y: 284, distance: 361.5
click at [559, 286] on div "Other states have taken no action yet." at bounding box center [626, 287] width 263 height 15
click at [560, 283] on div "Paragraph list Other states have taken no action yet. That same year, [US_STATE…" at bounding box center [416, 247] width 581 height 118
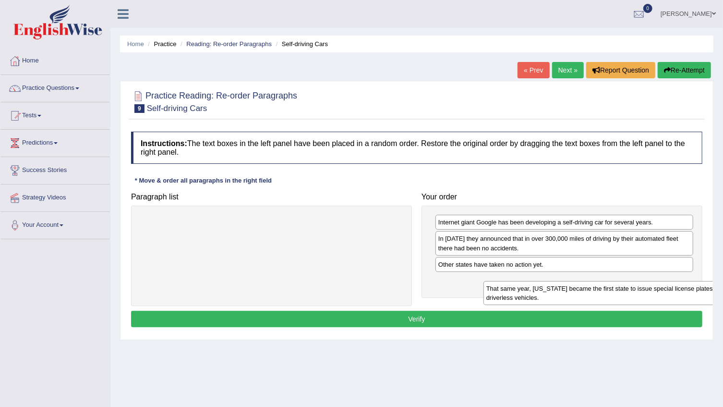
drag, startPoint x: 229, startPoint y: 232, endPoint x: 537, endPoint y: 295, distance: 314.8
click at [541, 295] on div "That same year, [US_STATE] became the first state to issue special license plat…" at bounding box center [615, 293] width 263 height 24
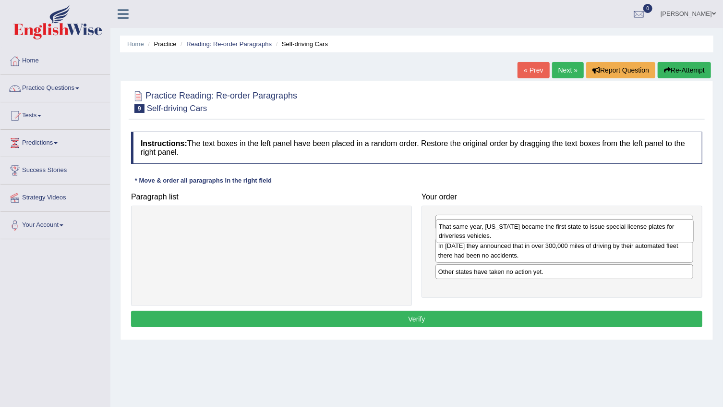
drag, startPoint x: 517, startPoint y: 292, endPoint x: 517, endPoint y: 238, distance: 53.8
click at [517, 238] on div "That same year, [US_STATE] became the first state to issue special license plat…" at bounding box center [565, 231] width 258 height 24
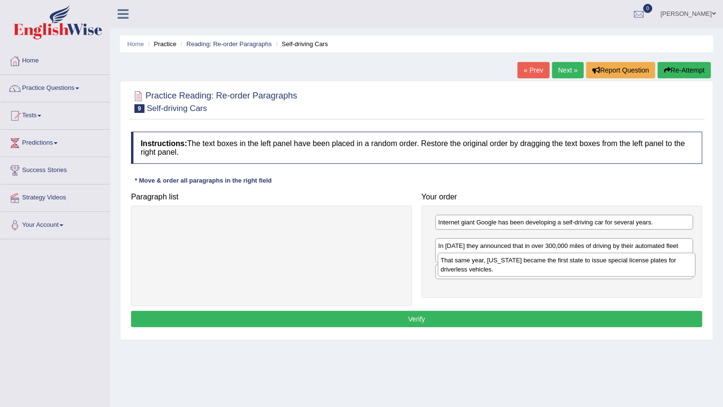
drag, startPoint x: 482, startPoint y: 238, endPoint x: 485, endPoint y: 260, distance: 21.7
click at [485, 260] on div "That same year, [US_STATE] became the first state to issue special license plat…" at bounding box center [567, 265] width 258 height 24
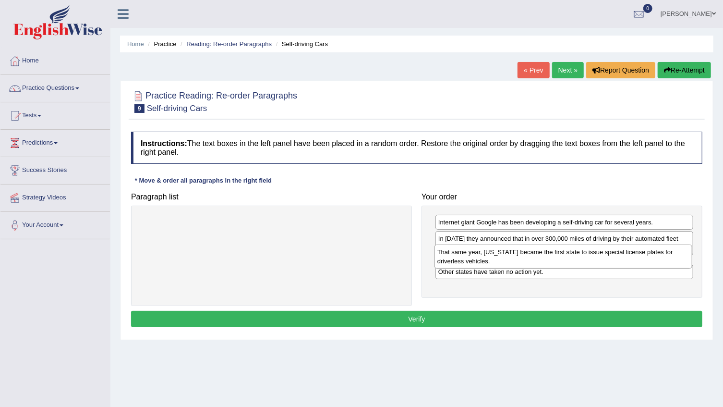
drag, startPoint x: 472, startPoint y: 236, endPoint x: 470, endPoint y: 250, distance: 13.5
click at [470, 250] on div "That same year, [US_STATE] became the first state to issue special license plat…" at bounding box center [564, 256] width 258 height 24
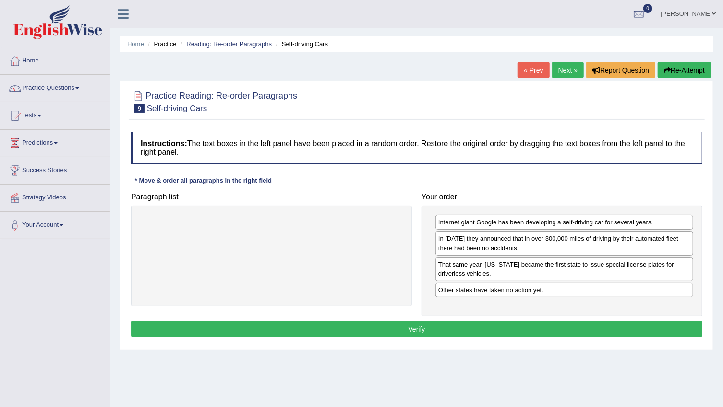
click at [405, 327] on button "Verify" at bounding box center [417, 329] width 572 height 16
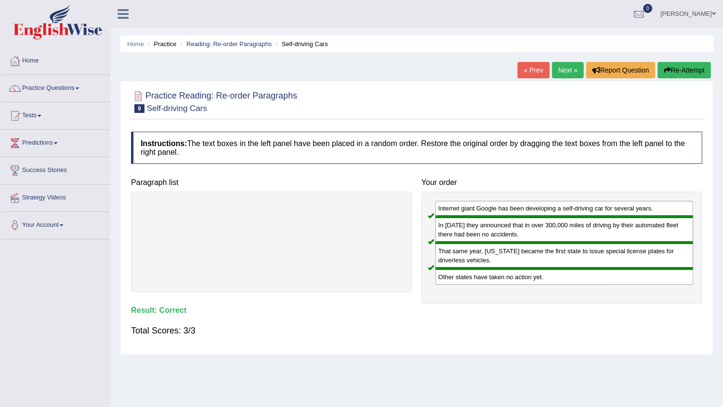
click at [564, 74] on link "Next »" at bounding box center [568, 70] width 32 height 16
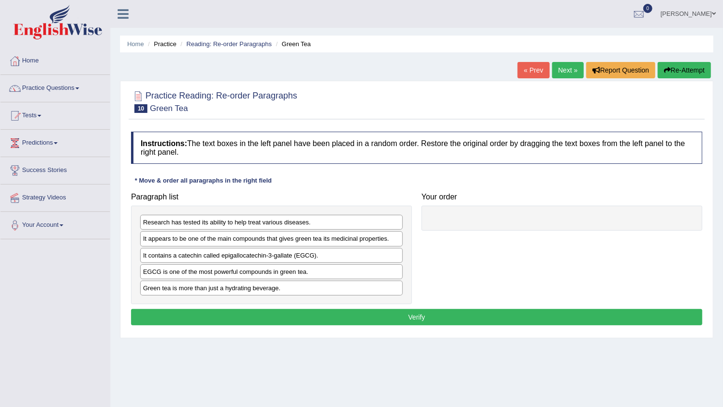
click at [241, 276] on div "EGCG is one of the most powerful compounds in green tea." at bounding box center [271, 271] width 263 height 15
drag, startPoint x: 241, startPoint y: 276, endPoint x: 251, endPoint y: 274, distance: 10.3
click at [251, 274] on div "EGCG is one of the most powerful compounds in green tea." at bounding box center [281, 269] width 263 height 15
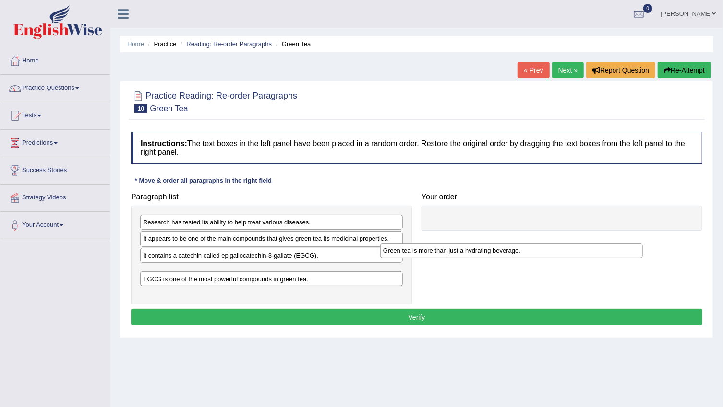
drag, startPoint x: 217, startPoint y: 289, endPoint x: 609, endPoint y: 189, distance: 404.3
click at [609, 243] on div "Green tea is more than just a hydrating beverage." at bounding box center [511, 250] width 263 height 15
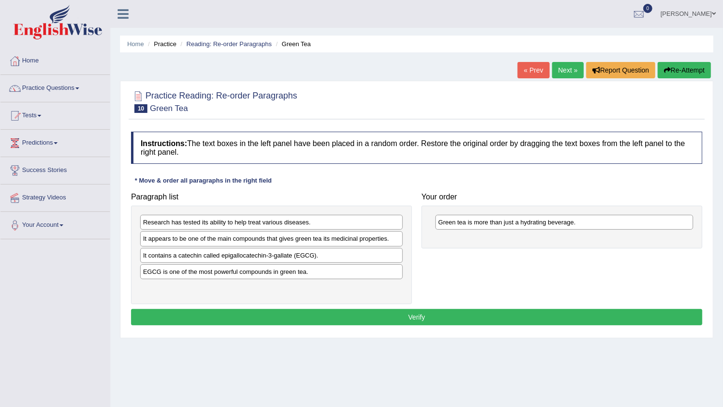
drag, startPoint x: 609, startPoint y: 189, endPoint x: 556, endPoint y: 238, distance: 71.4
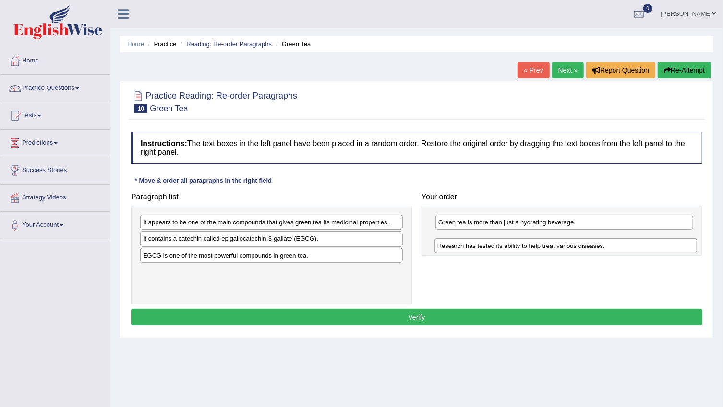
drag, startPoint x: 279, startPoint y: 221, endPoint x: 437, endPoint y: 235, distance: 158.1
click at [575, 244] on div "Research has tested its ability to help treat various diseases." at bounding box center [566, 245] width 263 height 15
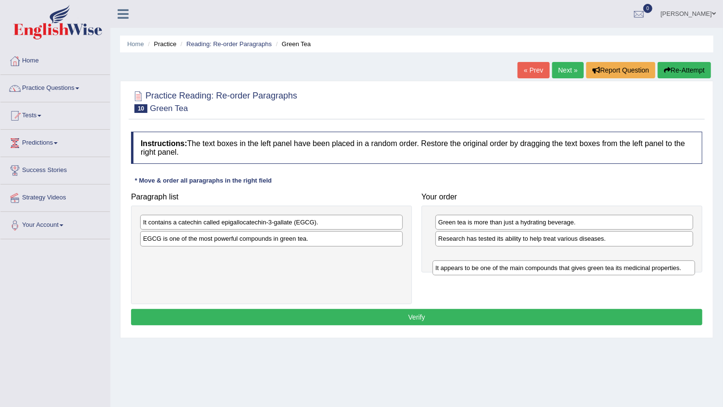
drag, startPoint x: 236, startPoint y: 223, endPoint x: 561, endPoint y: 262, distance: 326.5
click at [561, 262] on div "It appears to be one of the main compounds that gives green tea its medicinal p…" at bounding box center [564, 267] width 263 height 15
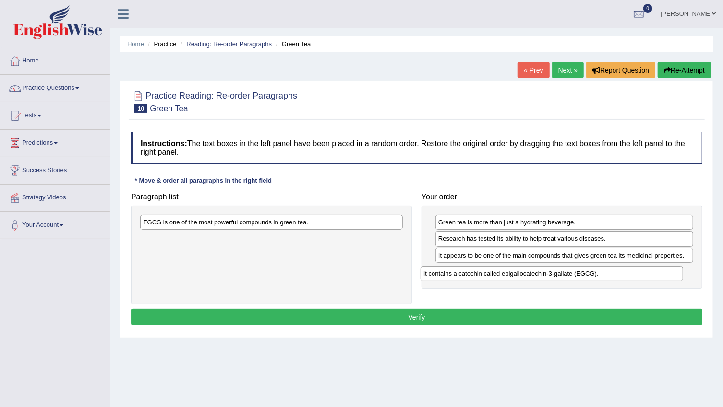
drag, startPoint x: 180, startPoint y: 222, endPoint x: 480, endPoint y: 274, distance: 304.1
click at [480, 274] on div "It contains a catechin called epigallocatechin-3-gallate (EGCG)." at bounding box center [552, 273] width 263 height 15
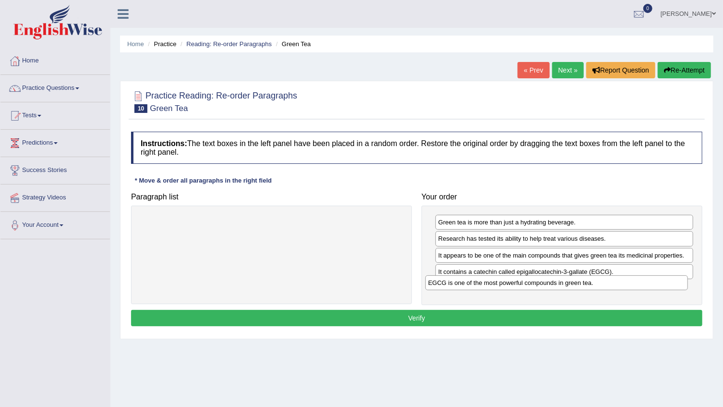
drag, startPoint x: 202, startPoint y: 223, endPoint x: 486, endPoint y: 285, distance: 291.0
click at [487, 285] on div "EGCG is one of the most powerful compounds in green tea." at bounding box center [557, 282] width 263 height 15
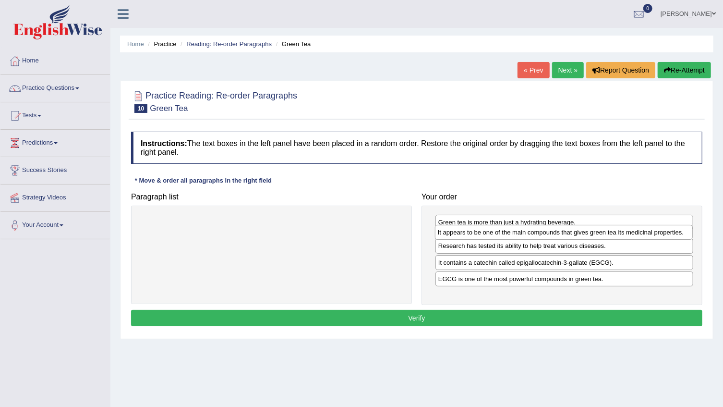
drag, startPoint x: 549, startPoint y: 257, endPoint x: 548, endPoint y: 234, distance: 22.6
click at [548, 234] on div "It appears to be one of the main compounds that gives green tea its medicinal p…" at bounding box center [564, 232] width 258 height 15
drag, startPoint x: 523, startPoint y: 259, endPoint x: 523, endPoint y: 235, distance: 24.5
click at [523, 235] on div "Research has tested its ability to help treat various diseases." at bounding box center [565, 230] width 258 height 15
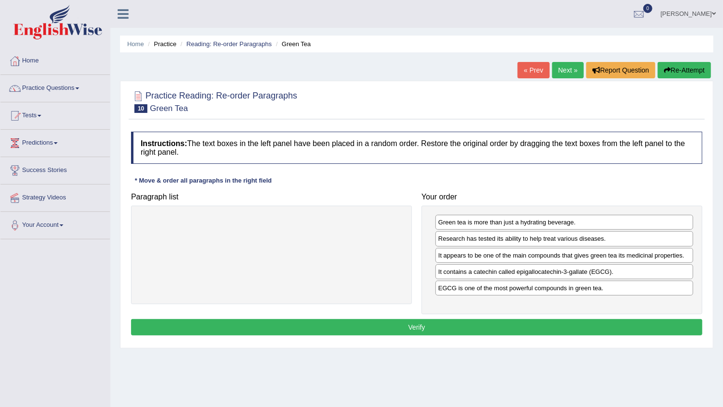
click at [576, 327] on button "Verify" at bounding box center [417, 327] width 572 height 16
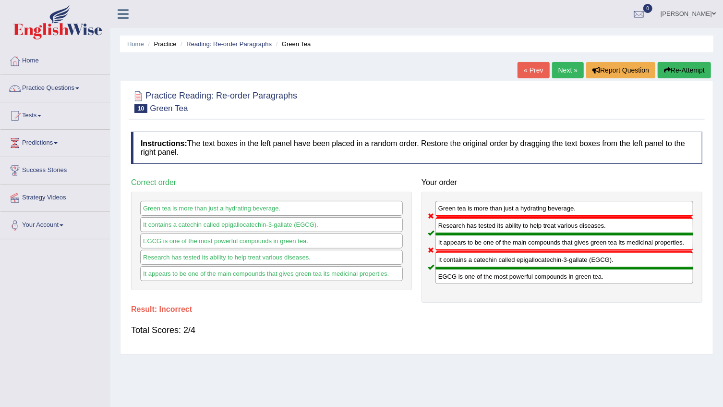
click at [684, 68] on button "Re-Attempt" at bounding box center [684, 70] width 53 height 16
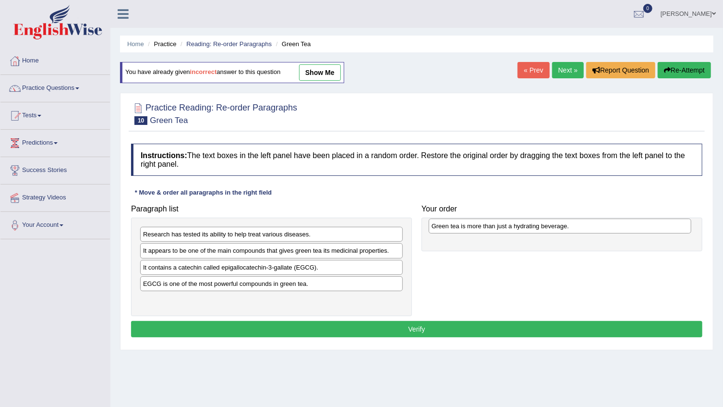
drag, startPoint x: 211, startPoint y: 300, endPoint x: 500, endPoint y: 227, distance: 297.9
click at [500, 227] on div "Green tea is more than just a hydrating beverage." at bounding box center [560, 226] width 263 height 15
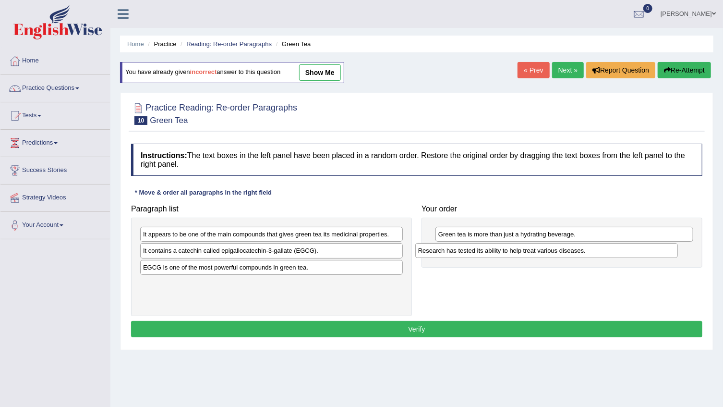
drag, startPoint x: 211, startPoint y: 234, endPoint x: 492, endPoint y: 250, distance: 281.4
click at [492, 250] on div "Research has tested its ability to help treat various diseases." at bounding box center [546, 250] width 263 height 15
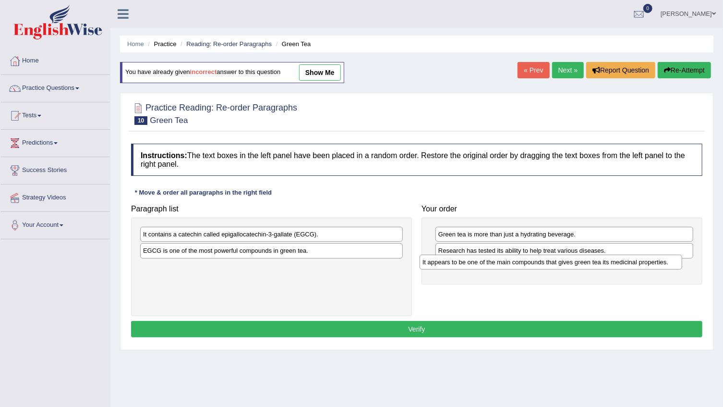
drag, startPoint x: 229, startPoint y: 232, endPoint x: 509, endPoint y: 260, distance: 280.9
click at [509, 260] on div "It appears to be one of the main compounds that gives green tea its medicinal p…" at bounding box center [551, 262] width 263 height 15
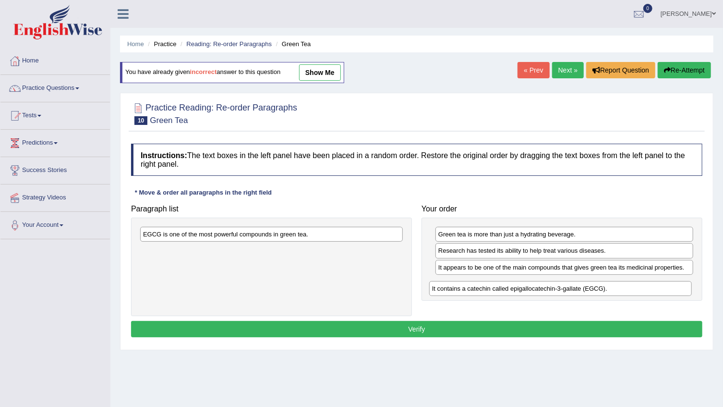
drag, startPoint x: 161, startPoint y: 233, endPoint x: 451, endPoint y: 287, distance: 294.2
click at [451, 287] on div "It contains a catechin called epigallocatechin-3-gallate (EGCG)." at bounding box center [560, 288] width 263 height 15
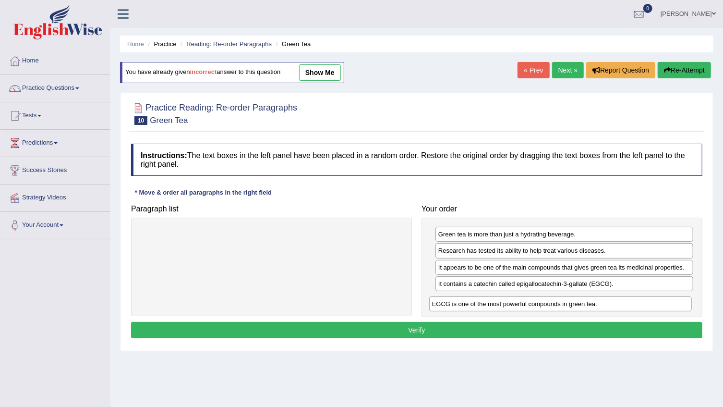
drag, startPoint x: 229, startPoint y: 231, endPoint x: 519, endPoint y: 300, distance: 298.7
click at [519, 300] on div "EGCG is one of the most powerful compounds in green tea." at bounding box center [560, 303] width 263 height 15
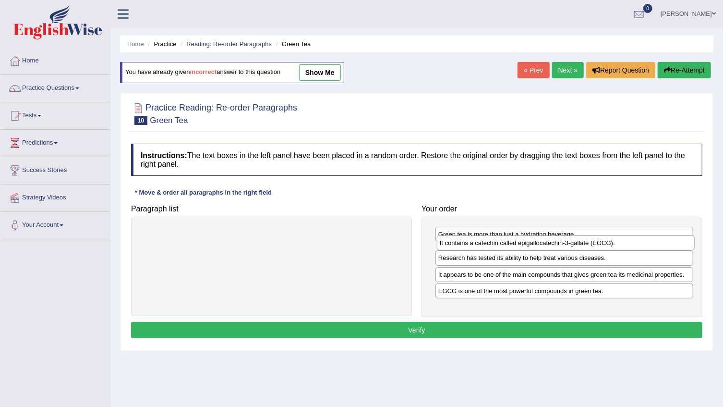
drag, startPoint x: 528, startPoint y: 283, endPoint x: 530, endPoint y: 235, distance: 48.5
click at [530, 235] on div "It contains a catechin called epigallocatechin-3-gallate (EGCG)." at bounding box center [566, 242] width 258 height 15
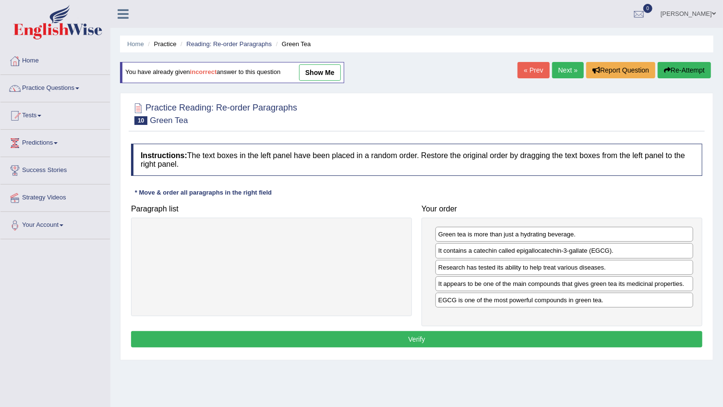
drag, startPoint x: 501, startPoint y: 299, endPoint x: 501, endPoint y: 286, distance: 13.0
click at [501, 293] on div "EGCG is one of the most powerful compounds in green tea." at bounding box center [565, 300] width 258 height 15
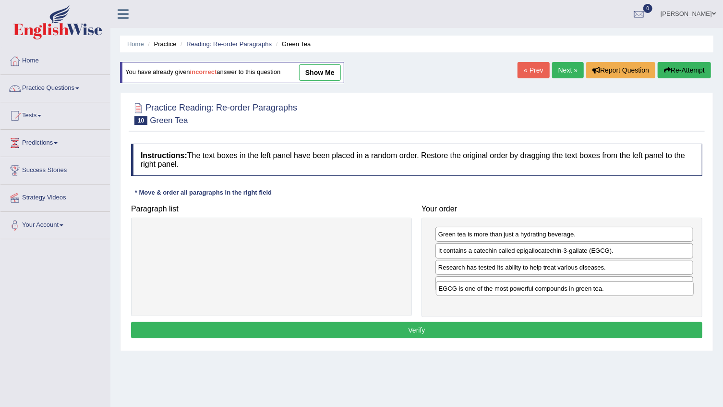
drag, startPoint x: 501, startPoint y: 286, endPoint x: 503, endPoint y: 263, distance: 22.6
click at [503, 264] on div "Green tea is more than just a hydrating beverage. It contains a catechin called…" at bounding box center [562, 267] width 281 height 99
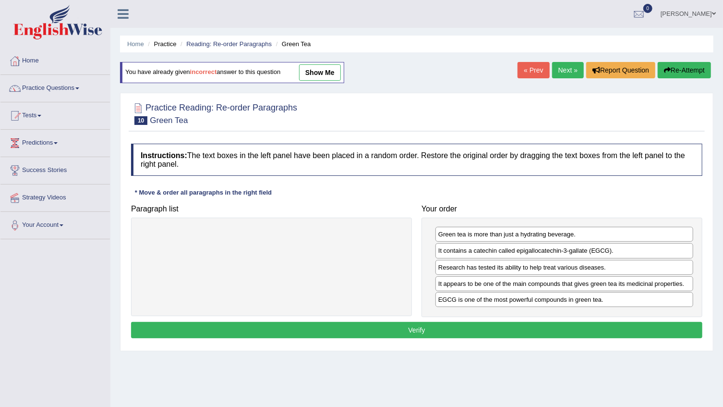
click at [503, 262] on div "Research has tested its ability to help treat various diseases." at bounding box center [565, 267] width 258 height 15
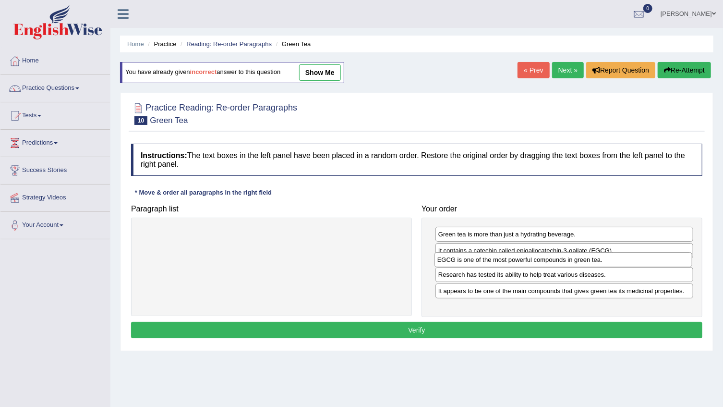
drag, startPoint x: 485, startPoint y: 303, endPoint x: 484, endPoint y: 263, distance: 39.9
click at [484, 263] on div "EGCG is one of the most powerful compounds in green tea." at bounding box center [564, 259] width 258 height 15
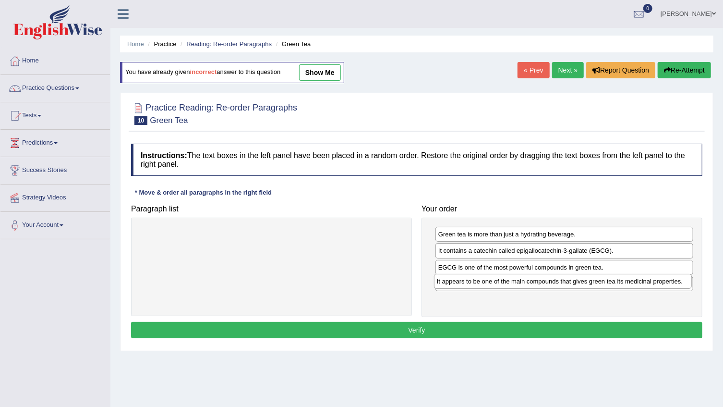
drag, startPoint x: 555, startPoint y: 303, endPoint x: 553, endPoint y: 282, distance: 20.7
click at [553, 282] on div "It appears to be one of the main compounds that gives green tea its medicinal p…" at bounding box center [563, 281] width 258 height 15
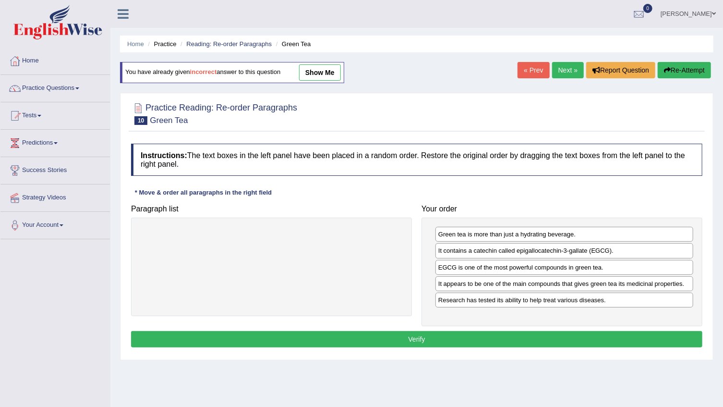
drag, startPoint x: 498, startPoint y: 337, endPoint x: 322, endPoint y: 196, distance: 225.2
click at [322, 196] on div "Instructions: The text boxes in the left panel have been placed in a random ord…" at bounding box center [417, 247] width 576 height 216
click at [451, 303] on div "Research has tested its ability to help treat various diseases." at bounding box center [565, 300] width 258 height 15
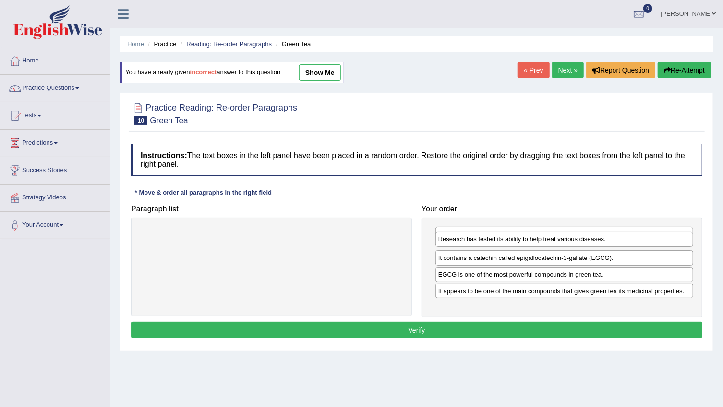
drag, startPoint x: 451, startPoint y: 303, endPoint x: 451, endPoint y: 243, distance: 60.5
click at [451, 243] on div "Research has tested its ability to help treat various diseases." at bounding box center [565, 239] width 258 height 15
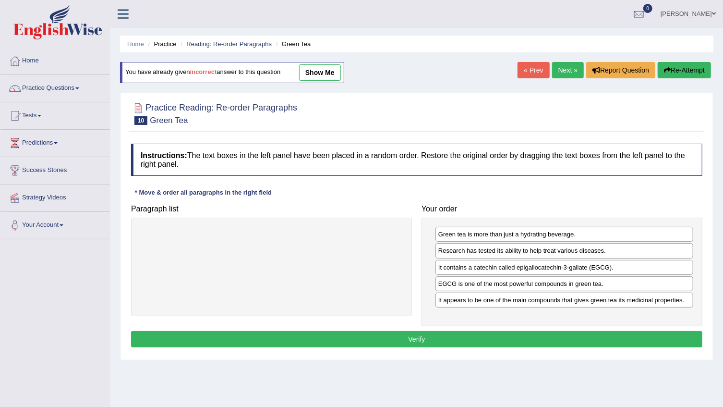
click at [420, 341] on button "Verify" at bounding box center [417, 339] width 572 height 16
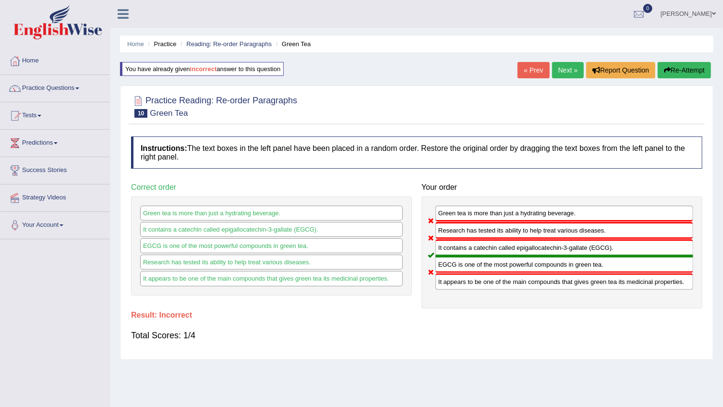
click at [694, 68] on button "Re-Attempt" at bounding box center [684, 70] width 53 height 16
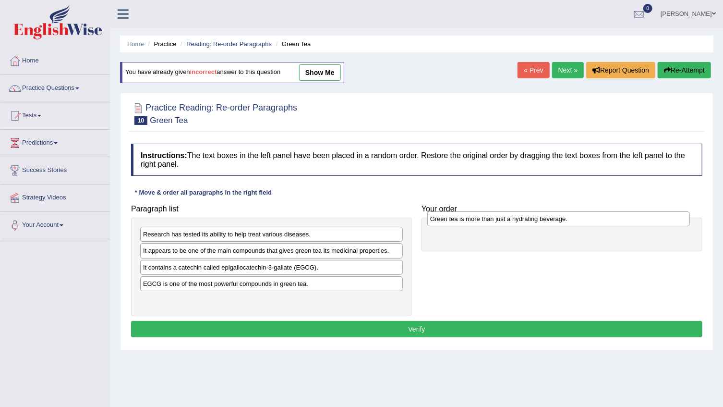
drag, startPoint x: 173, startPoint y: 298, endPoint x: 460, endPoint y: 217, distance: 298.3
click at [460, 217] on div "Green tea is more than just a hydrating beverage." at bounding box center [558, 218] width 263 height 15
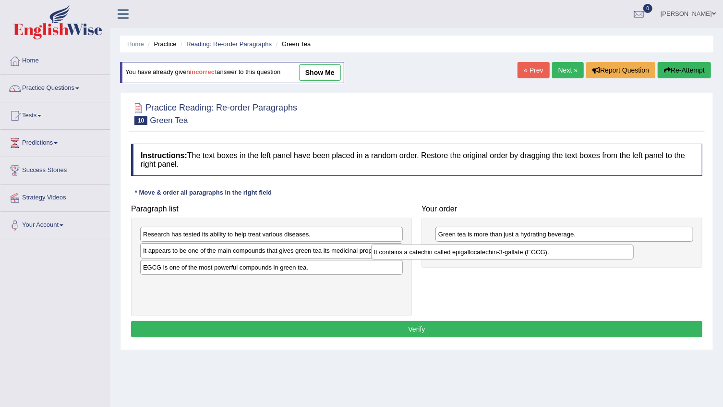
drag, startPoint x: 268, startPoint y: 269, endPoint x: 510, endPoint y: 240, distance: 243.8
click at [510, 240] on div "It contains a catechin called epigallocatechin-3-gallate (EGCG)." at bounding box center [513, 237] width 263 height 15
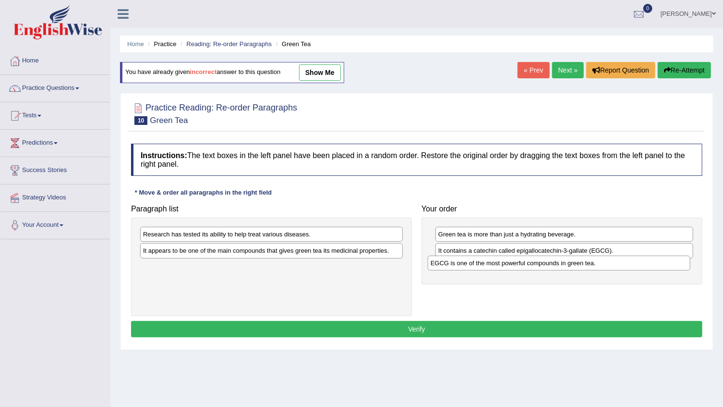
drag, startPoint x: 268, startPoint y: 268, endPoint x: 532, endPoint y: 263, distance: 263.7
click at [556, 265] on div "EGCG is one of the most powerful compounds in green tea." at bounding box center [559, 263] width 263 height 15
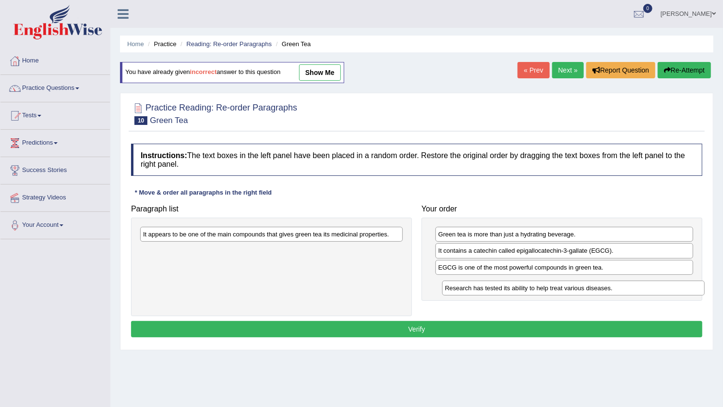
drag, startPoint x: 169, startPoint y: 234, endPoint x: 470, endPoint y: 287, distance: 306.2
click at [470, 287] on div "Research has tested its ability to help treat various diseases." at bounding box center [573, 288] width 263 height 15
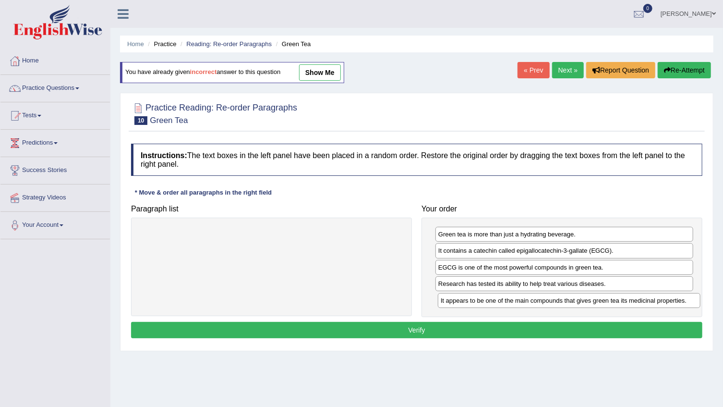
drag, startPoint x: 231, startPoint y: 234, endPoint x: 529, endPoint y: 301, distance: 305.1
click at [529, 301] on div "It appears to be one of the main compounds that gives green tea its medicinal p…" at bounding box center [569, 300] width 263 height 15
click at [529, 301] on div "It appears to be one of the main compounds that gives green tea its medicinal p…" at bounding box center [567, 299] width 263 height 15
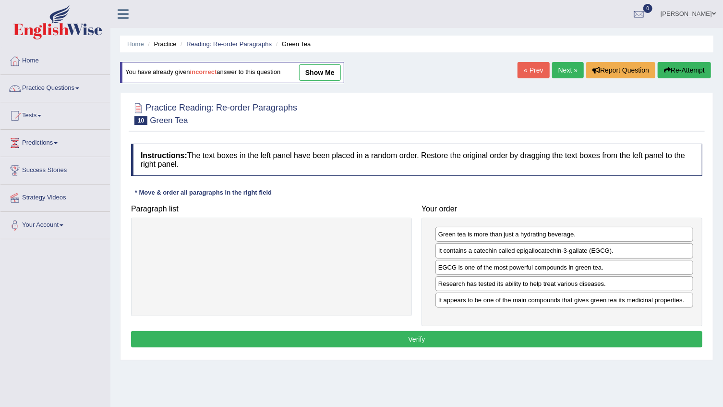
click at [439, 336] on button "Verify" at bounding box center [417, 339] width 572 height 16
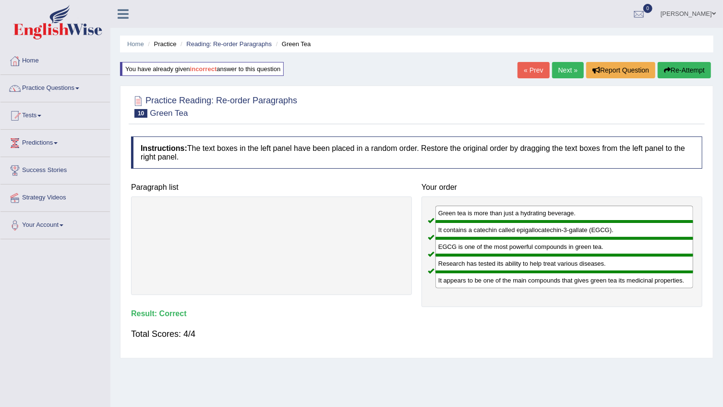
click at [573, 71] on link "Next »" at bounding box center [568, 70] width 32 height 16
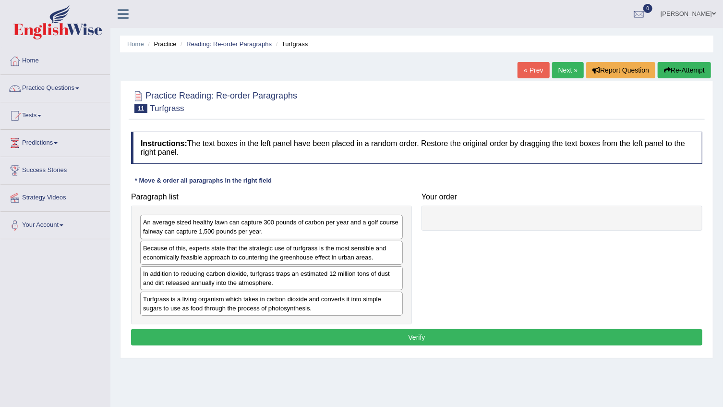
drag, startPoint x: 192, startPoint y: 306, endPoint x: 454, endPoint y: 252, distance: 267.9
click at [403, 292] on div "Turfgrass is a living organism which takes in carbon dioxide and converts it in…" at bounding box center [271, 304] width 263 height 24
drag, startPoint x: 454, startPoint y: 252, endPoint x: 534, endPoint y: 233, distance: 81.4
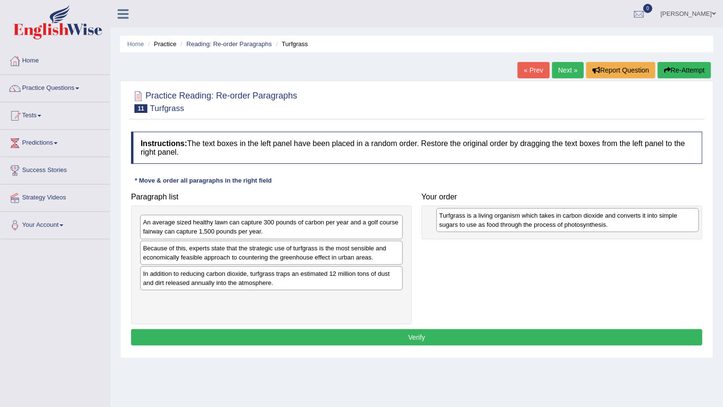
drag, startPoint x: 217, startPoint y: 283, endPoint x: 513, endPoint y: 225, distance: 301.9
click at [513, 225] on div "Turfgrass is a living organism which takes in carbon dioxide and converts it in…" at bounding box center [568, 220] width 263 height 24
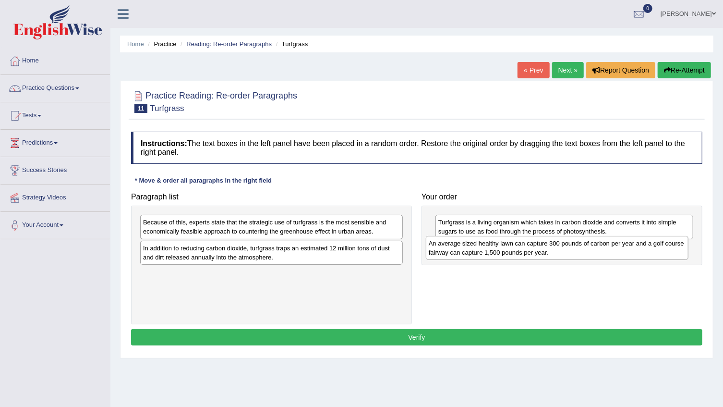
drag, startPoint x: 242, startPoint y: 225, endPoint x: 528, endPoint y: 246, distance: 286.6
click at [528, 246] on div "An average sized healthy lawn can capture 300 pounds of carbon per year and a g…" at bounding box center [557, 248] width 263 height 24
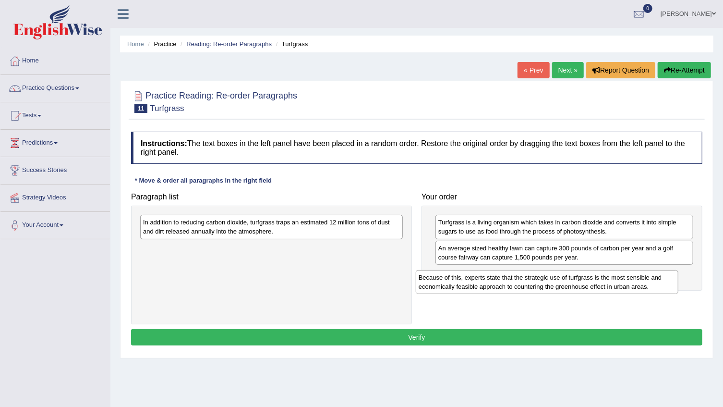
drag, startPoint x: 241, startPoint y: 217, endPoint x: 534, endPoint y: 262, distance: 296.9
click at [534, 270] on div "Because of this, experts state that the strategic use of turfgrass is the most …" at bounding box center [547, 282] width 263 height 24
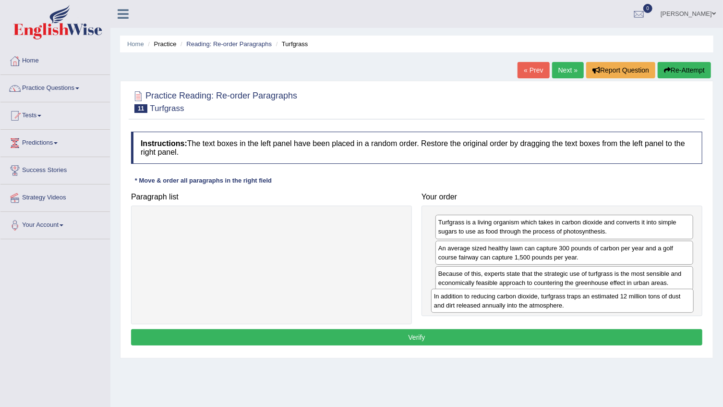
drag, startPoint x: 196, startPoint y: 226, endPoint x: 488, endPoint y: 300, distance: 300.3
click at [488, 300] on div "In addition to reducing carbon dioxide, turfgrass traps an estimated 12 million…" at bounding box center [562, 301] width 263 height 24
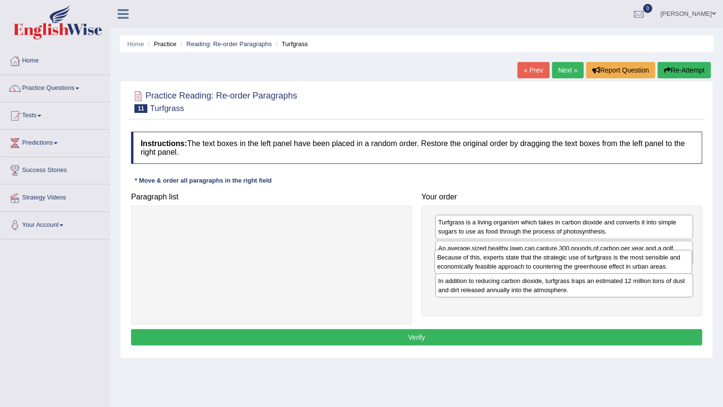
drag, startPoint x: 546, startPoint y: 278, endPoint x: 543, endPoint y: 251, distance: 26.5
click at [543, 253] on div "Because of this, experts state that the strategic use of turfgrass is the most …" at bounding box center [564, 262] width 258 height 24
drag, startPoint x: 543, startPoint y: 251, endPoint x: 543, endPoint y: 242, distance: 9.6
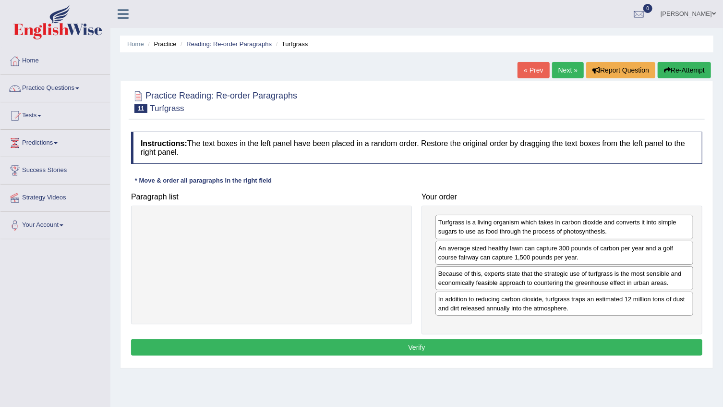
click at [543, 242] on div "An average sized healthy lawn can capture 300 pounds of carbon per year and a g…" at bounding box center [565, 253] width 258 height 24
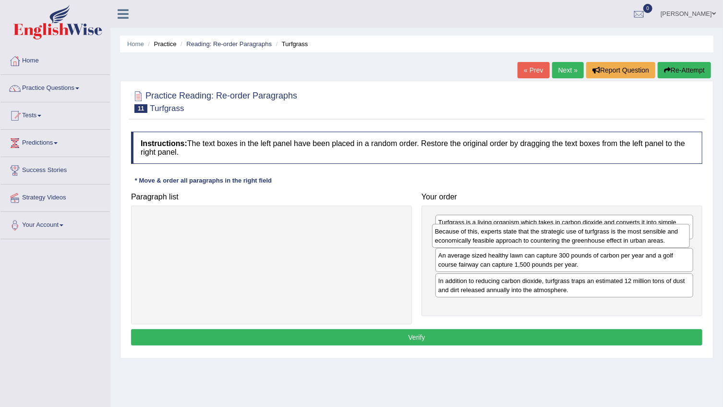
drag, startPoint x: 516, startPoint y: 272, endPoint x: 513, endPoint y: 231, distance: 41.9
click at [513, 231] on div "Because of this, experts state that the strategic use of turfgrass is the most …" at bounding box center [561, 236] width 258 height 24
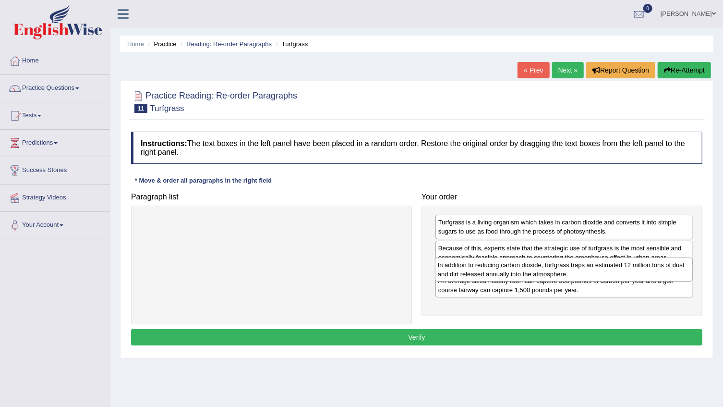
drag, startPoint x: 502, startPoint y: 302, endPoint x: 501, endPoint y: 264, distance: 38.4
click at [501, 264] on div "In addition to reducing carbon dioxide, turfgrass traps an estimated 12 million…" at bounding box center [564, 269] width 258 height 24
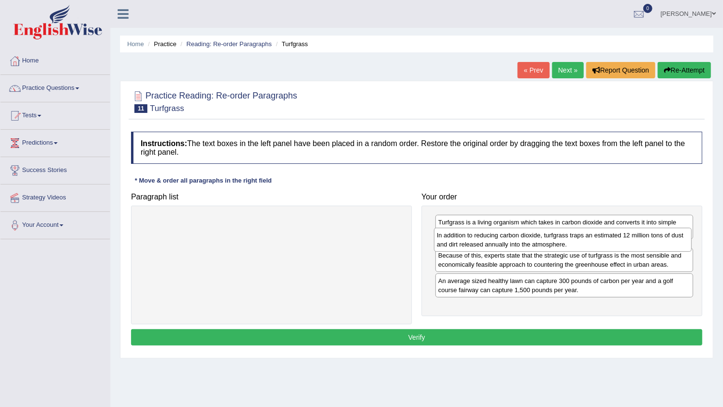
drag, startPoint x: 511, startPoint y: 277, endPoint x: 509, endPoint y: 239, distance: 38.0
click at [509, 239] on div "In addition to reducing carbon dioxide, turfgrass traps an estimated 12 million…" at bounding box center [563, 240] width 258 height 24
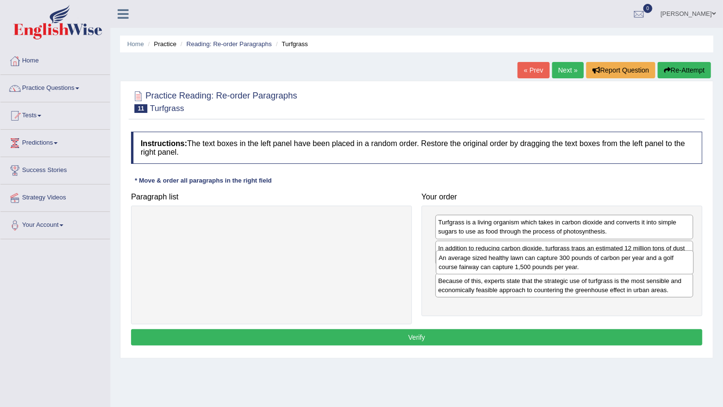
drag, startPoint x: 491, startPoint y: 309, endPoint x: 492, endPoint y: 268, distance: 40.8
click at [492, 268] on div "An average sized healthy lawn can capture 300 pounds of carbon per year and a g…" at bounding box center [565, 262] width 258 height 24
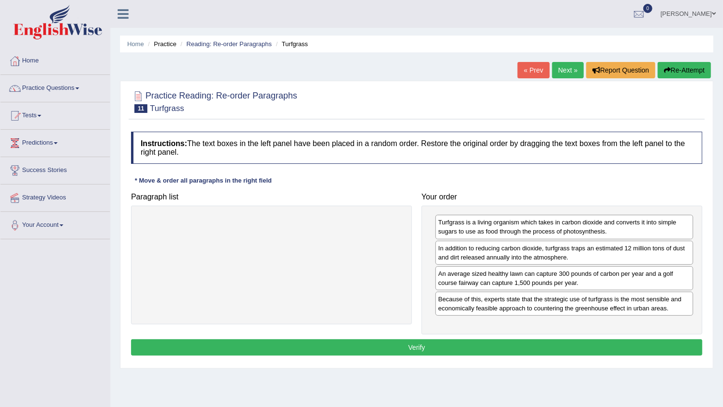
click at [444, 348] on button "Verify" at bounding box center [417, 347] width 572 height 16
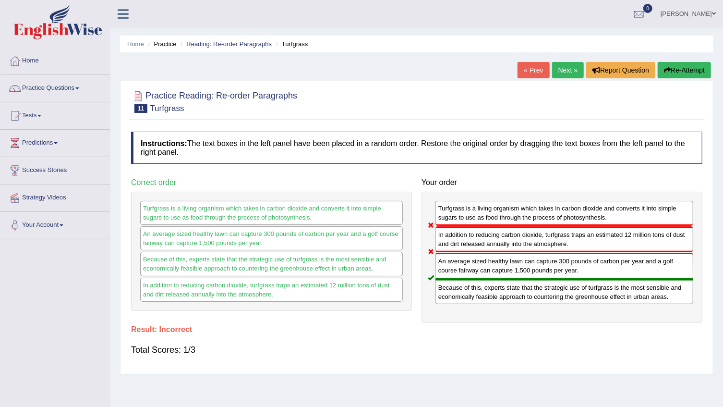
click at [686, 67] on button "Re-Attempt" at bounding box center [684, 70] width 53 height 16
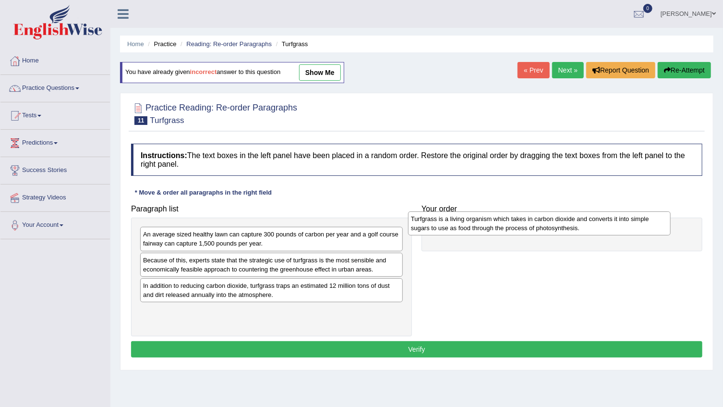
drag, startPoint x: 202, startPoint y: 315, endPoint x: 494, endPoint y: 240, distance: 301.0
click at [472, 223] on div "Turfgrass is a living organism which takes in carbon dioxide and converts it in…" at bounding box center [539, 223] width 263 height 24
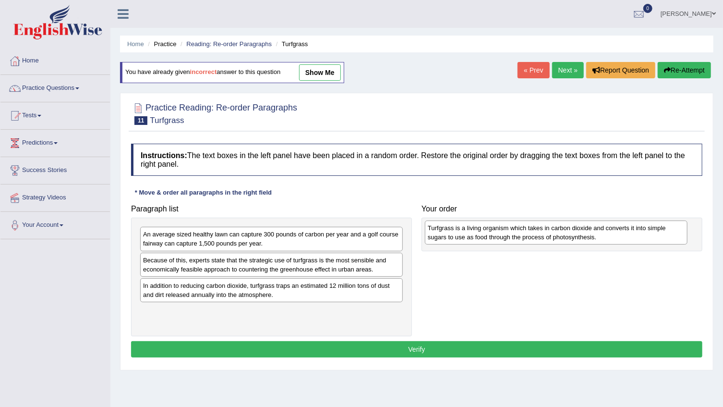
click at [494, 240] on div "Turfgrass is a living organism which takes in carbon dioxide and converts it in…" at bounding box center [556, 232] width 263 height 24
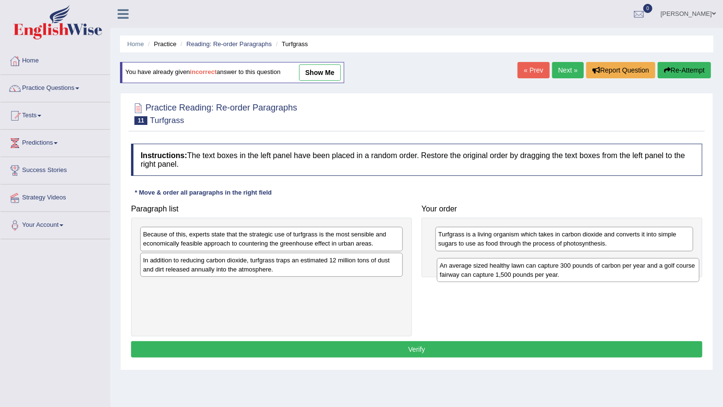
drag, startPoint x: 204, startPoint y: 237, endPoint x: 500, endPoint y: 268, distance: 297.5
click at [500, 268] on div "An average sized healthy lawn can capture 300 pounds of carbon per year and a g…" at bounding box center [568, 270] width 263 height 24
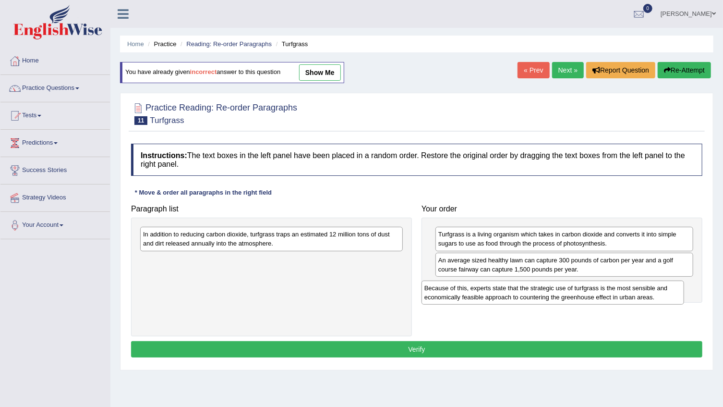
drag, startPoint x: 177, startPoint y: 240, endPoint x: 450, endPoint y: 289, distance: 277.3
click at [460, 296] on div "Because of this, experts state that the strategic use of turfgrass is the most …" at bounding box center [553, 293] width 263 height 24
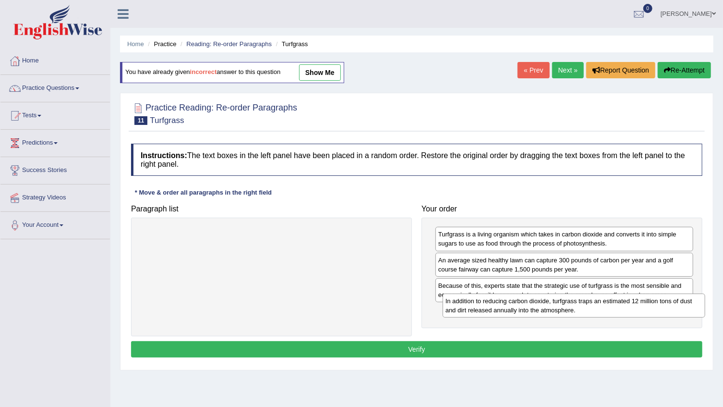
drag, startPoint x: 174, startPoint y: 241, endPoint x: 471, endPoint y: 305, distance: 304.3
click at [471, 305] on div "In addition to reducing carbon dioxide, turfgrass traps an estimated 12 million…" at bounding box center [574, 305] width 263 height 24
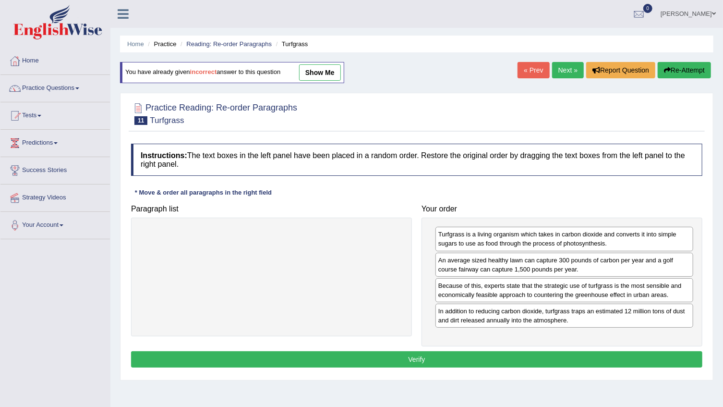
click at [443, 350] on div "Instructions: The text boxes in the left panel have been placed in a random ord…" at bounding box center [417, 257] width 576 height 236
click at [439, 355] on button "Verify" at bounding box center [417, 359] width 572 height 16
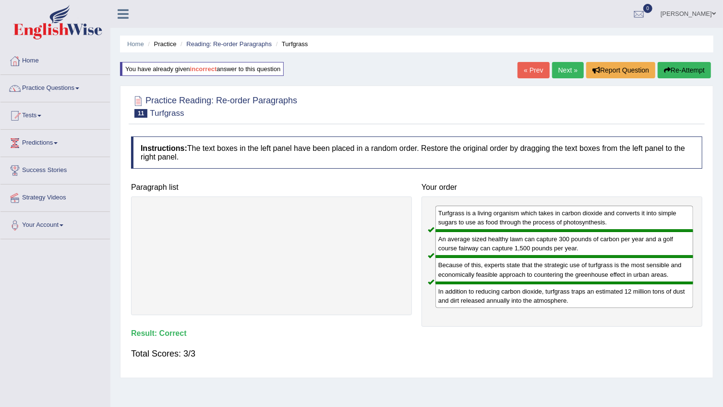
drag, startPoint x: 478, startPoint y: 239, endPoint x: 606, endPoint y: 241, distance: 127.8
click at [606, 241] on div "An average sized healthy lawn can capture 300 pounds of carbon per year and a g…" at bounding box center [565, 244] width 258 height 26
click at [73, 84] on link "Practice Questions" at bounding box center [55, 87] width 110 height 24
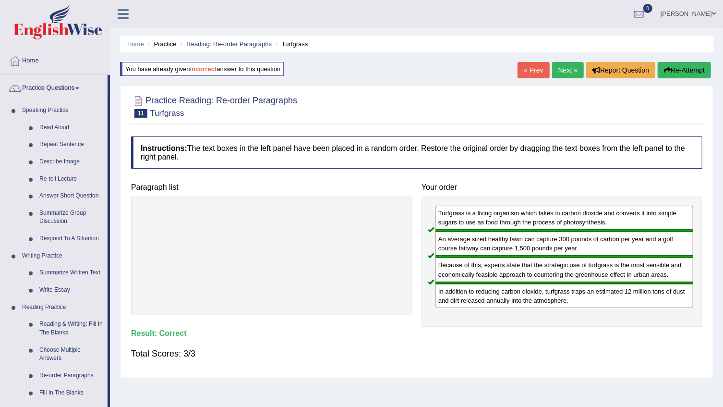
click at [697, 14] on link "Hannah Kim" at bounding box center [689, 12] width 70 height 25
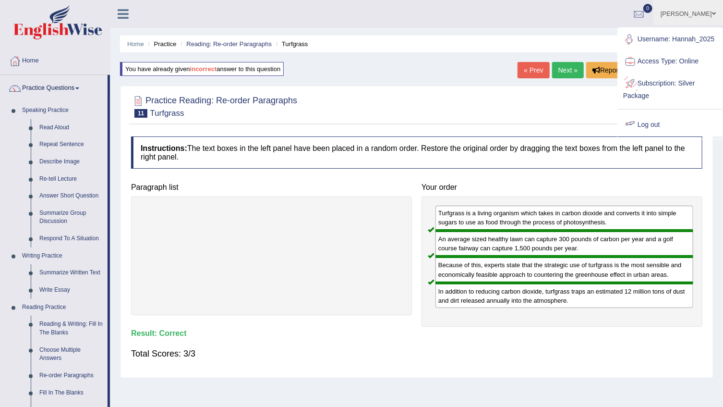
click at [671, 125] on link "Log out" at bounding box center [671, 125] width 104 height 22
